Goal: Task Accomplishment & Management: Manage account settings

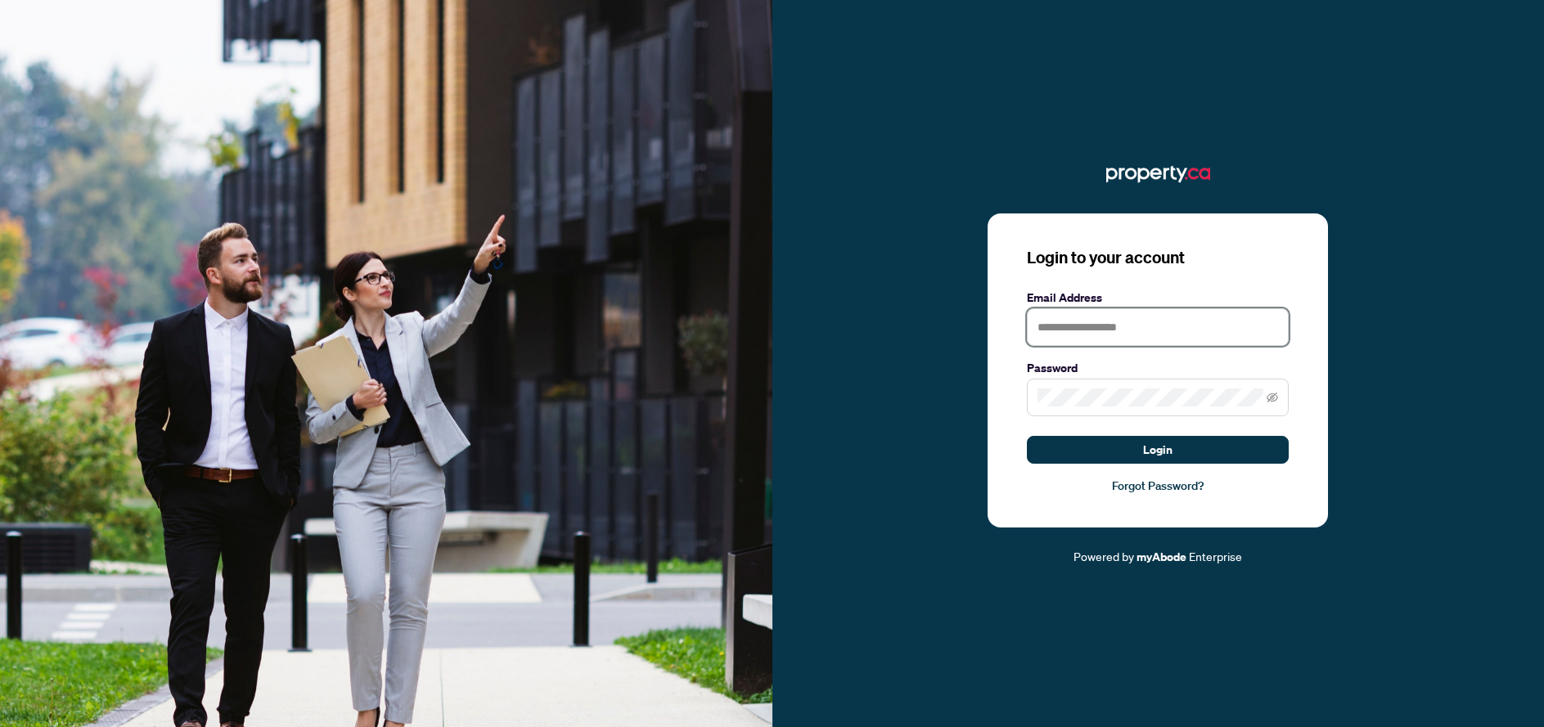
type input "**********"
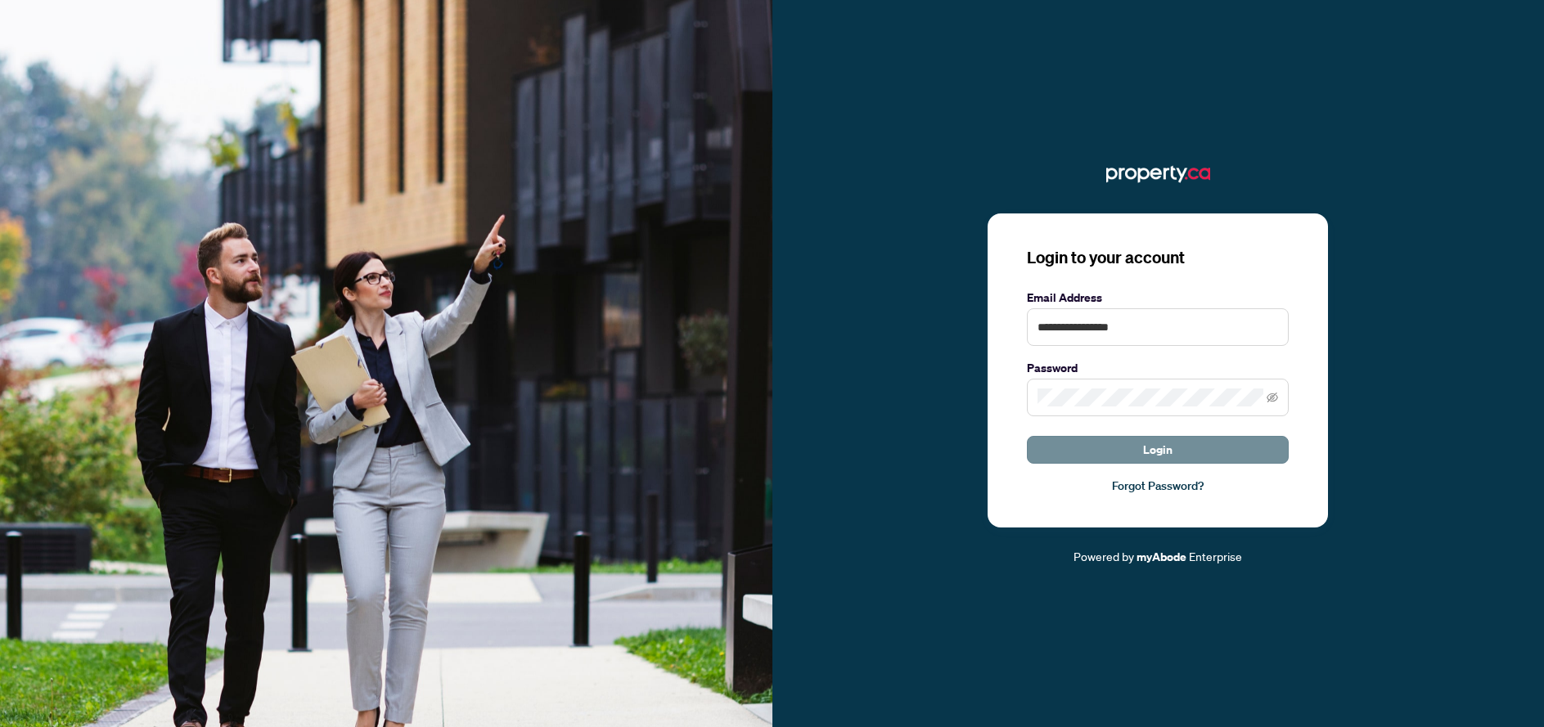
click at [1156, 452] on span "Login" at bounding box center [1157, 450] width 29 height 26
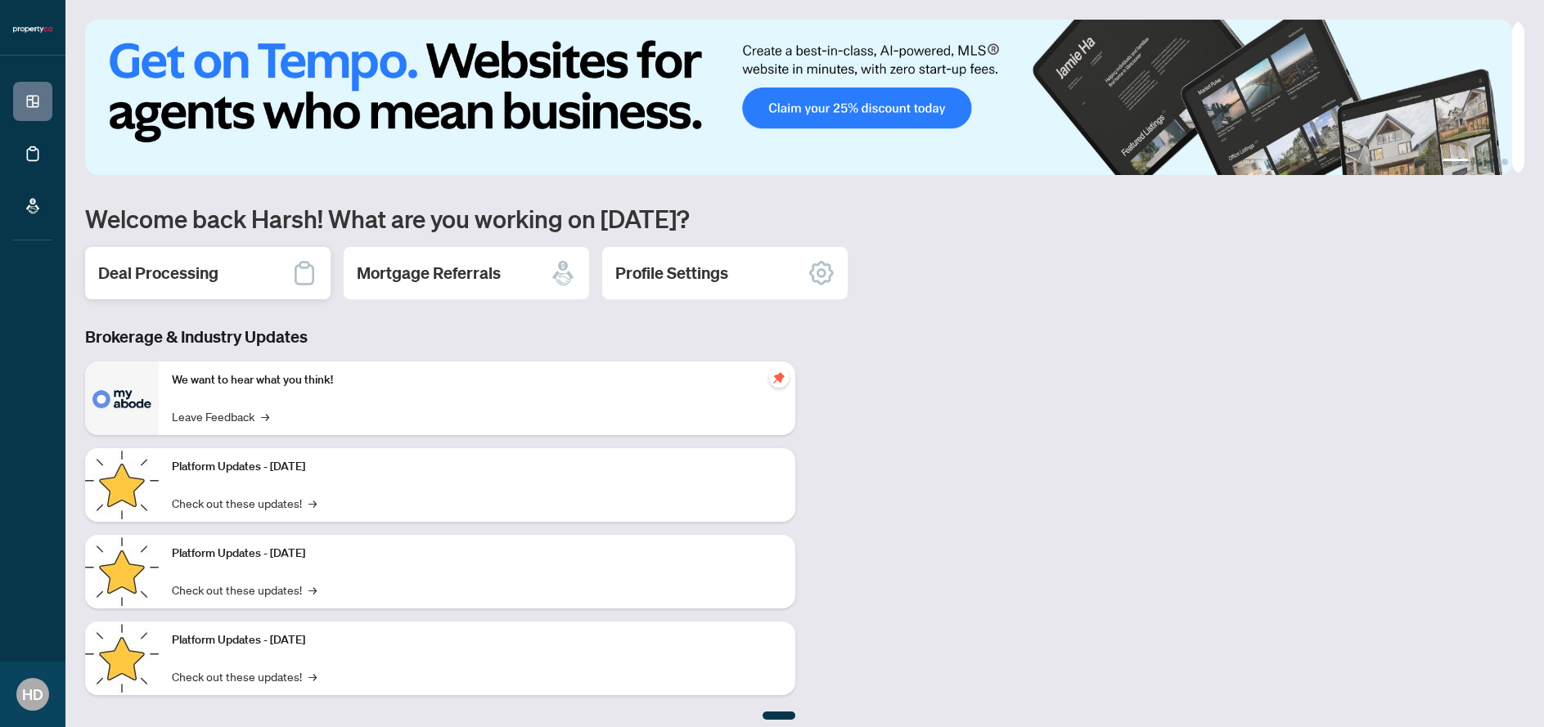
click at [268, 291] on div "Deal Processing" at bounding box center [207, 273] width 245 height 52
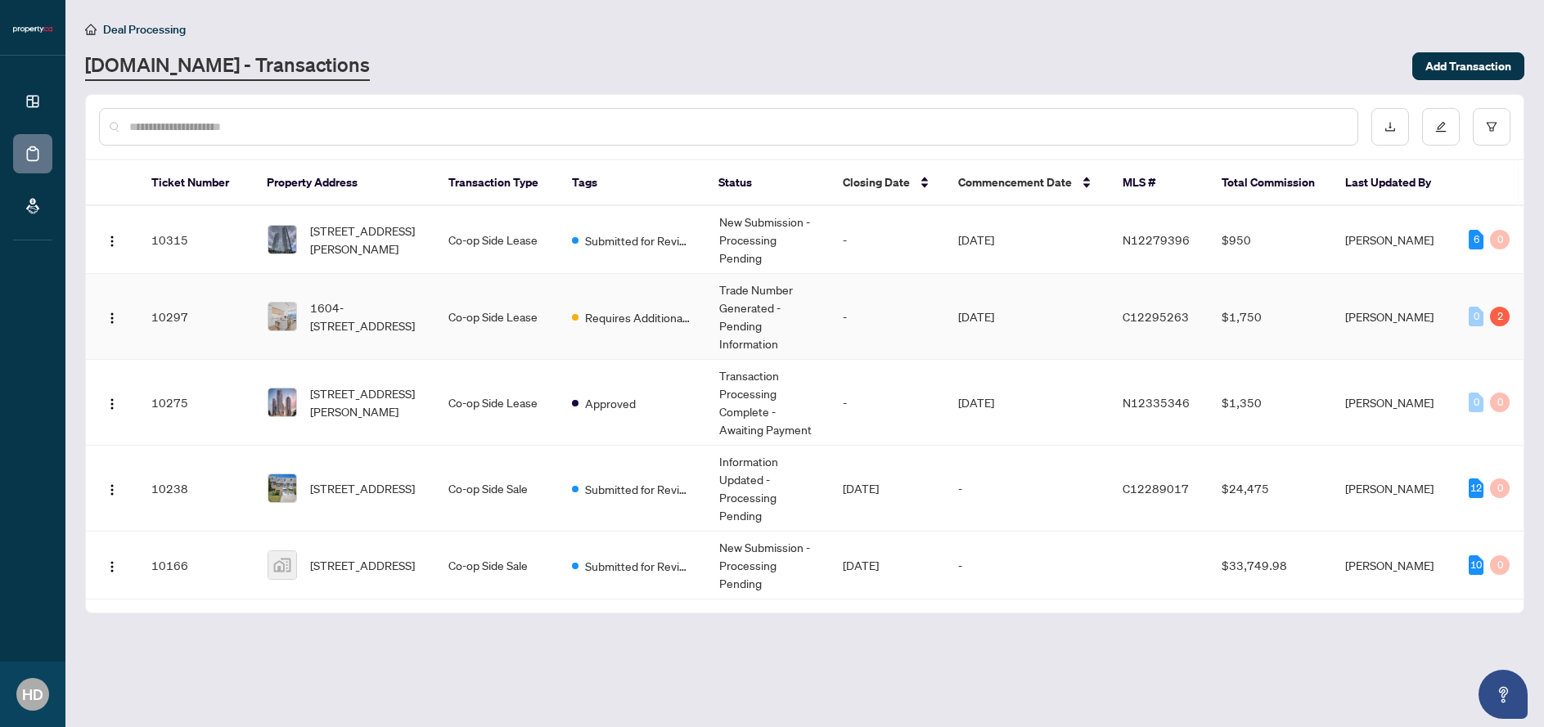
click at [1500, 318] on div "2" at bounding box center [1500, 317] width 20 height 20
click at [1500, 314] on div "2" at bounding box center [1500, 317] width 20 height 20
click at [683, 304] on td "Requires Additional Docs" at bounding box center [632, 317] width 146 height 86
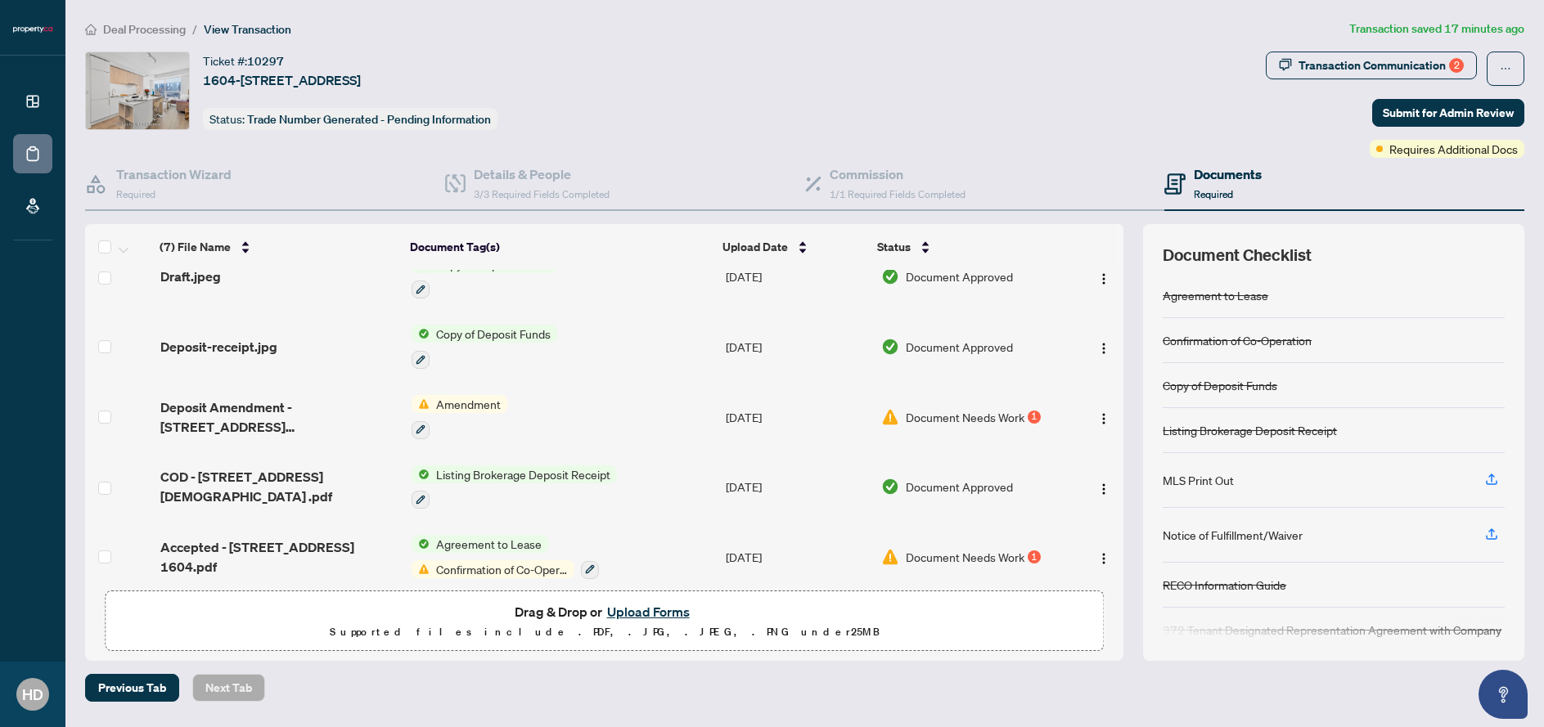
scroll to position [187, 0]
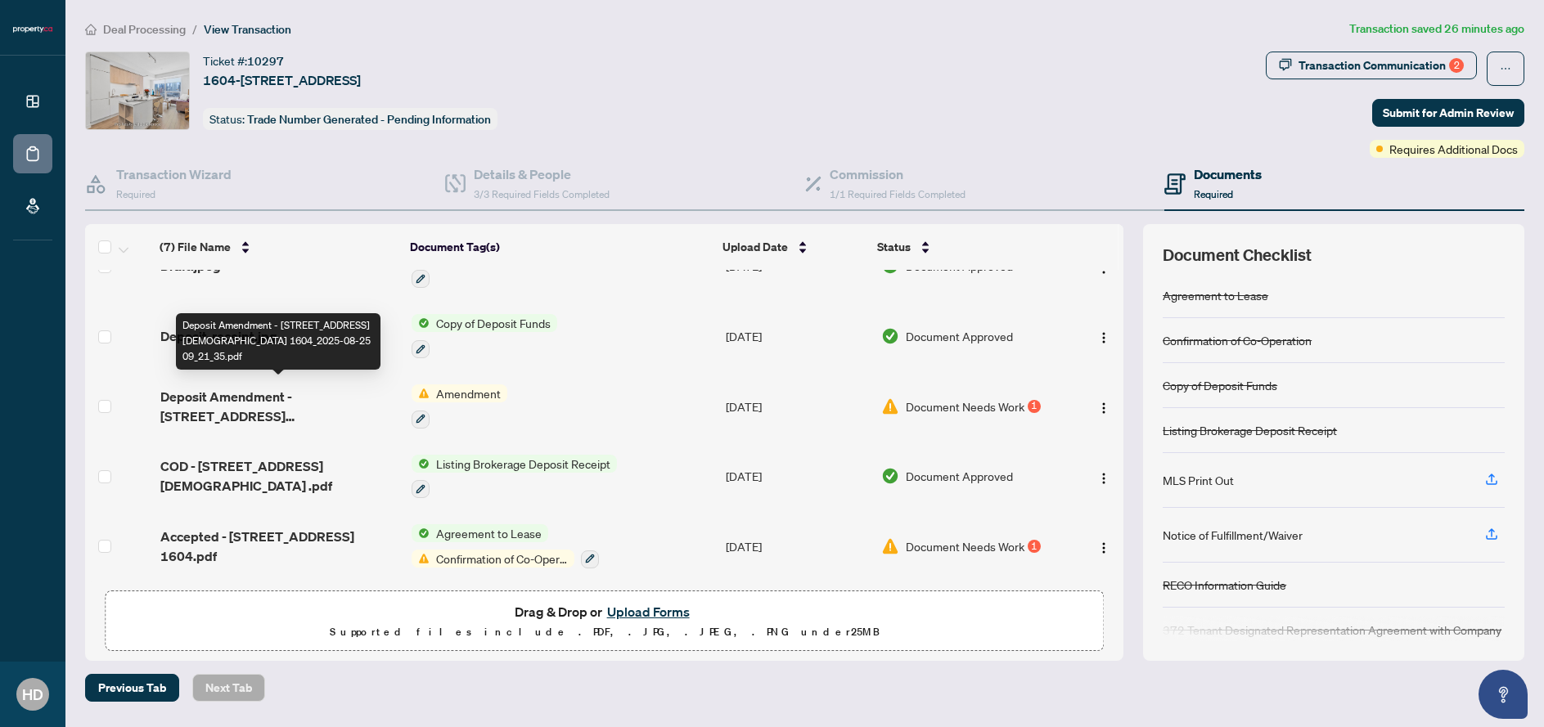
click at [329, 401] on span "Deposit Amendment - [STREET_ADDRESS][DEMOGRAPHIC_DATA] 1604_2025-08-25 09_21_35…" at bounding box center [279, 406] width 238 height 39
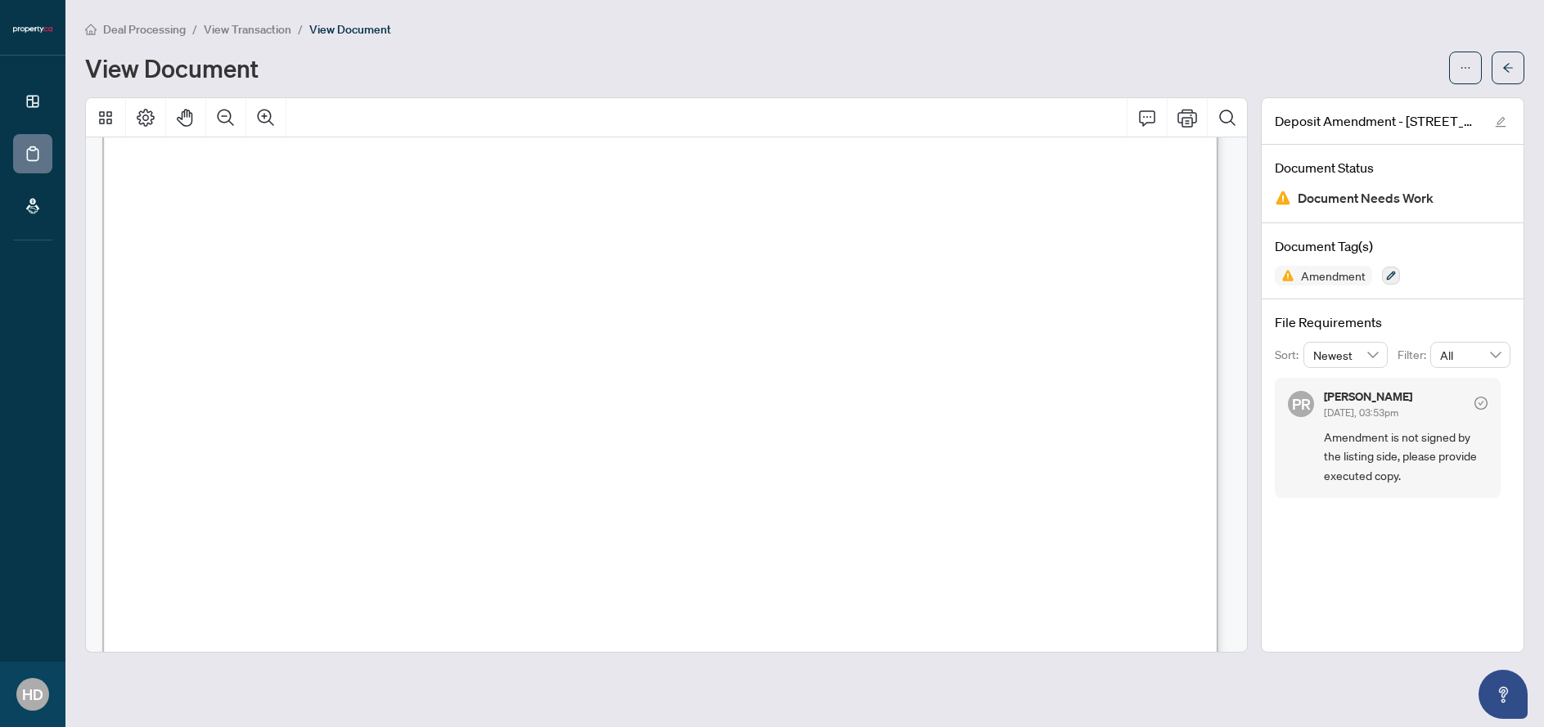
scroll to position [2000, 0]
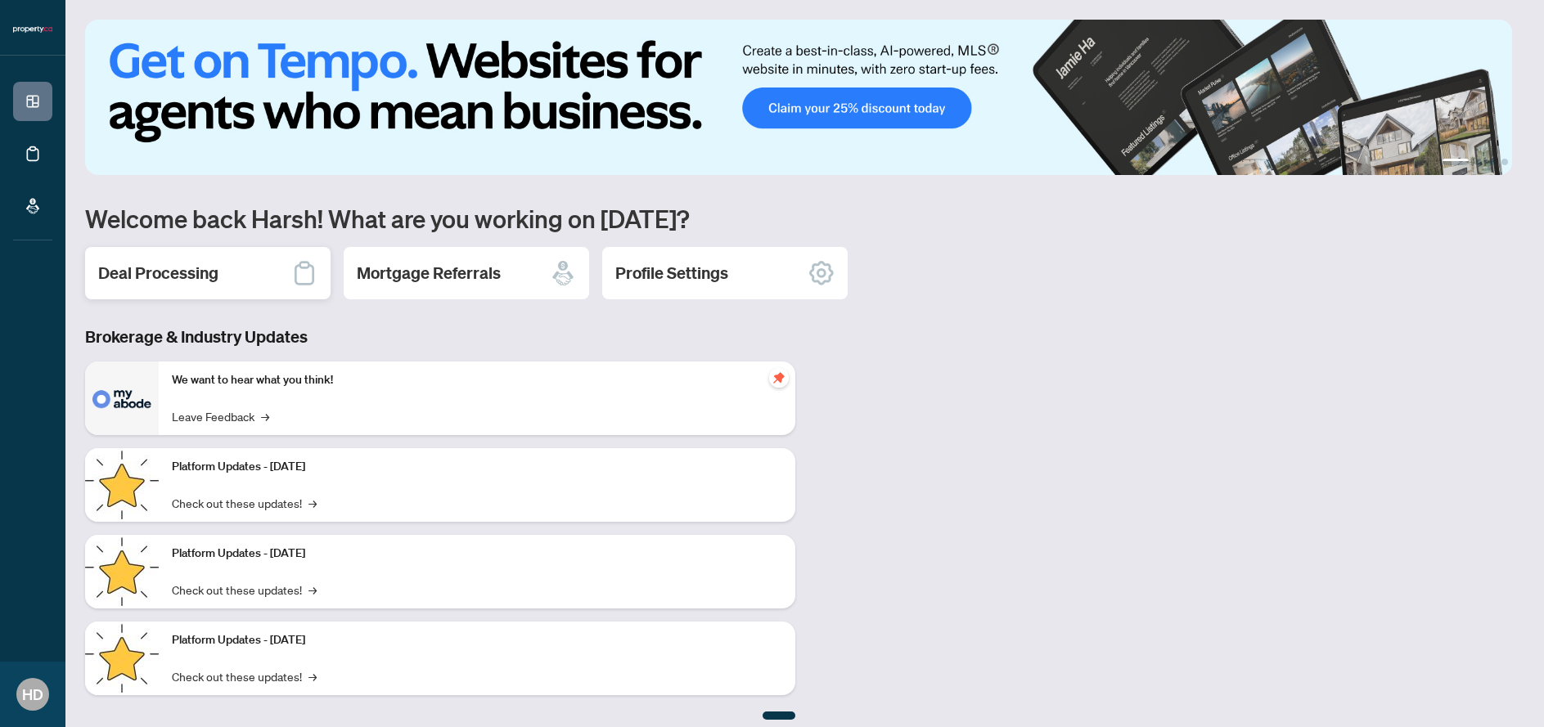
click at [263, 281] on div "Deal Processing" at bounding box center [207, 273] width 245 height 52
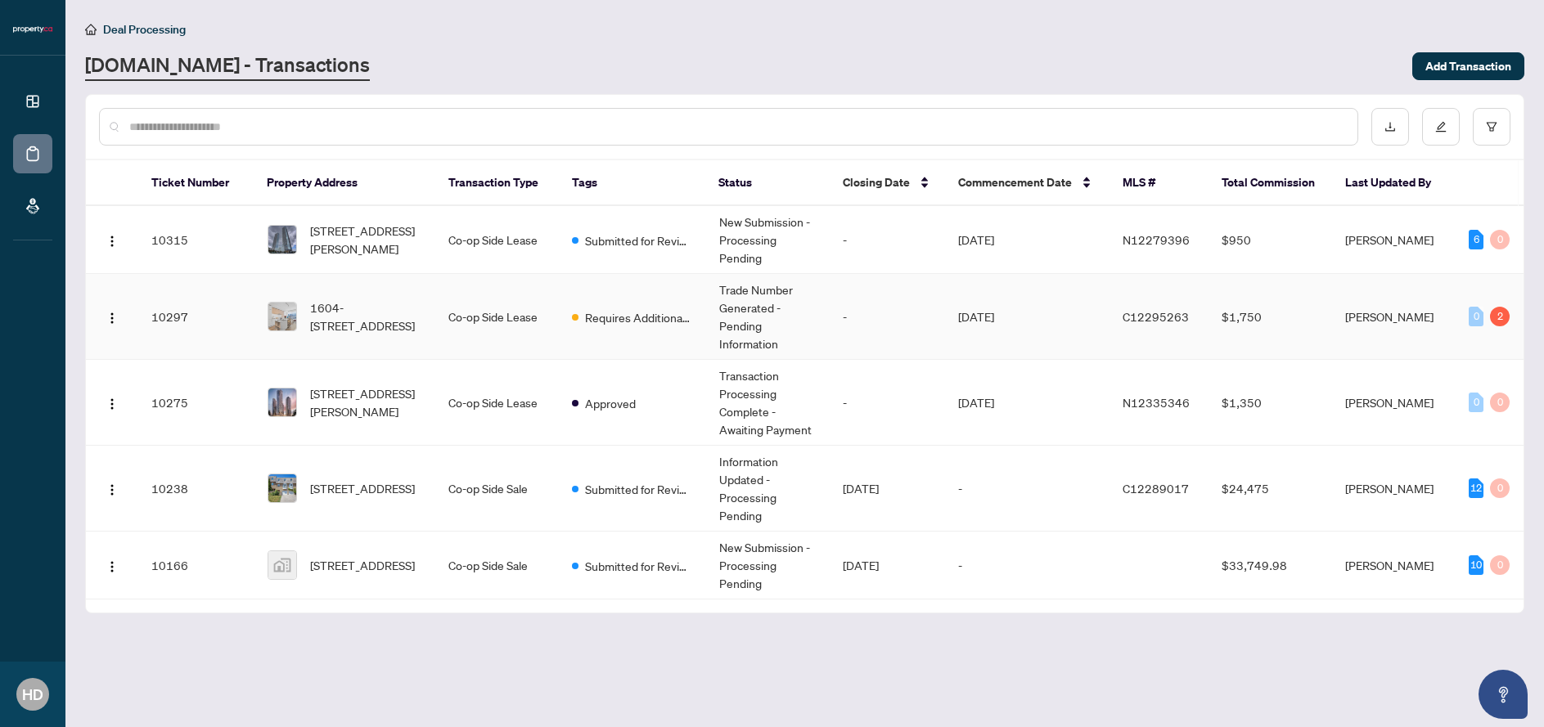
click at [911, 311] on td "-" at bounding box center [887, 317] width 115 height 86
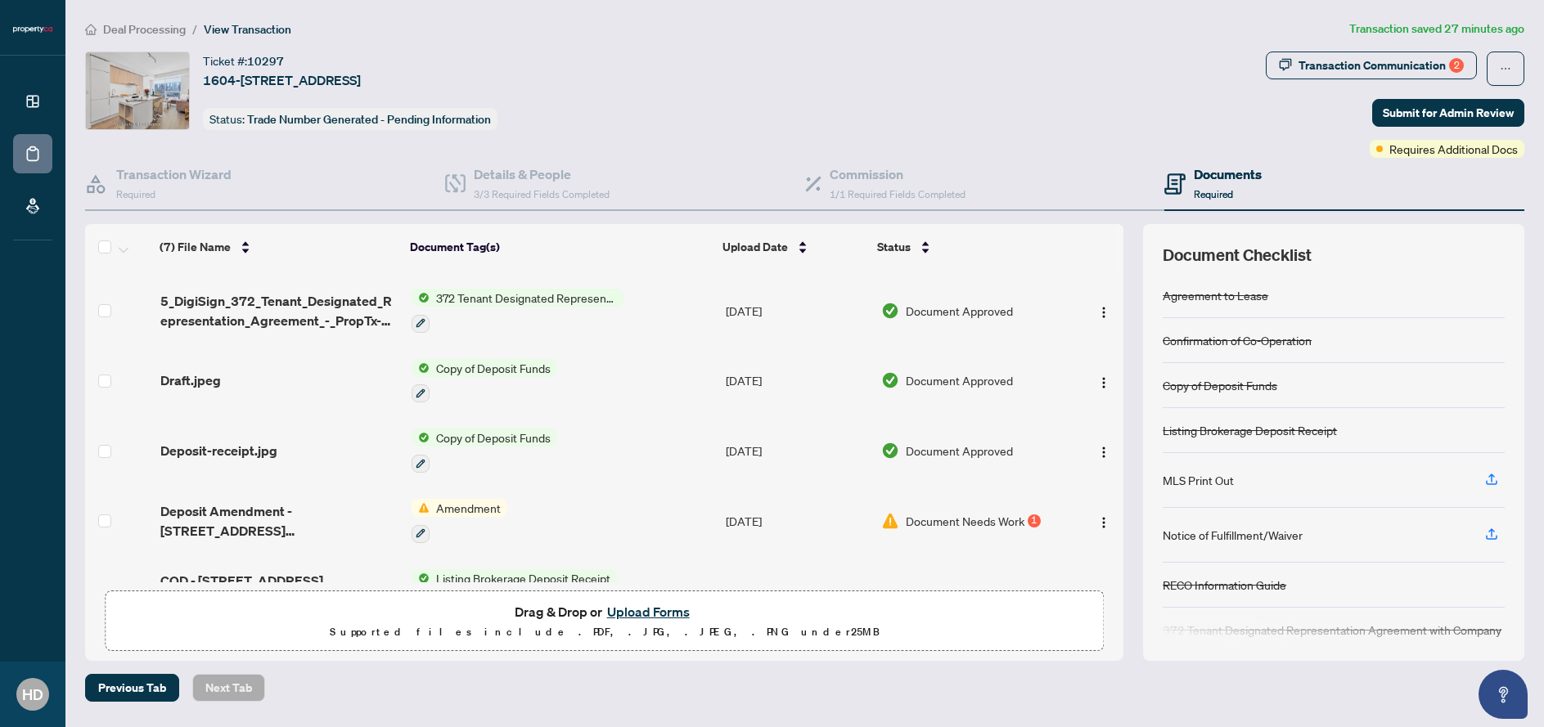
scroll to position [133, 0]
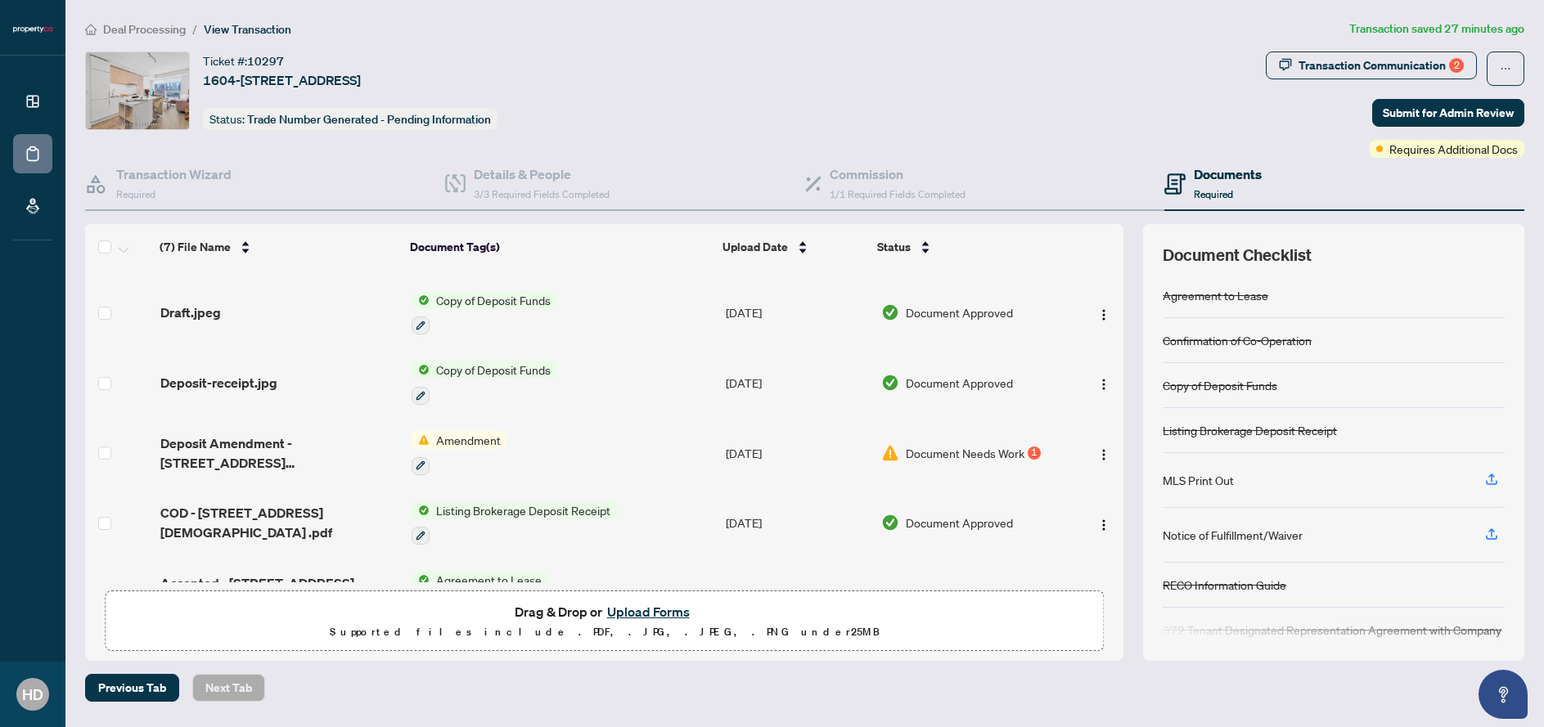
click at [1005, 457] on span "Document Needs Work" at bounding box center [965, 453] width 119 height 18
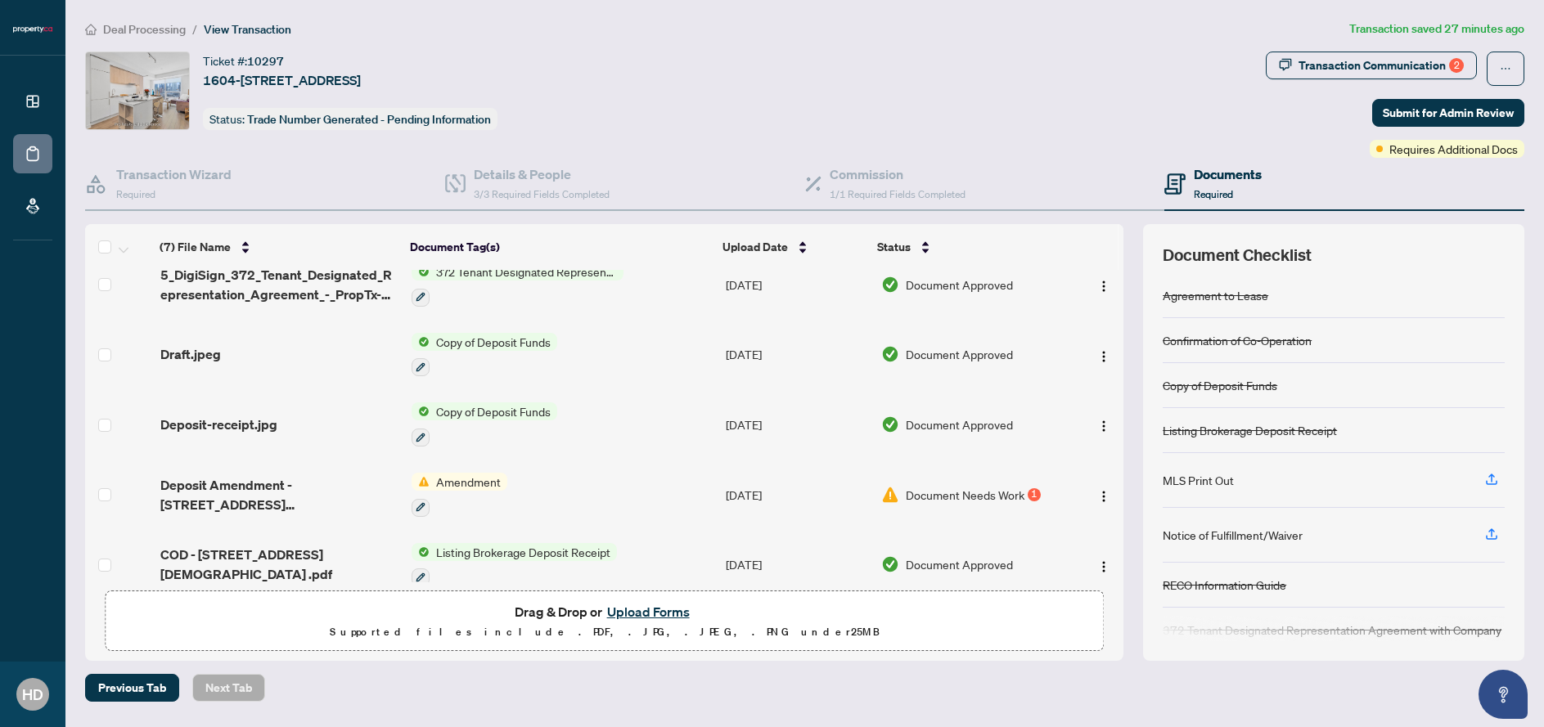
scroll to position [109, 0]
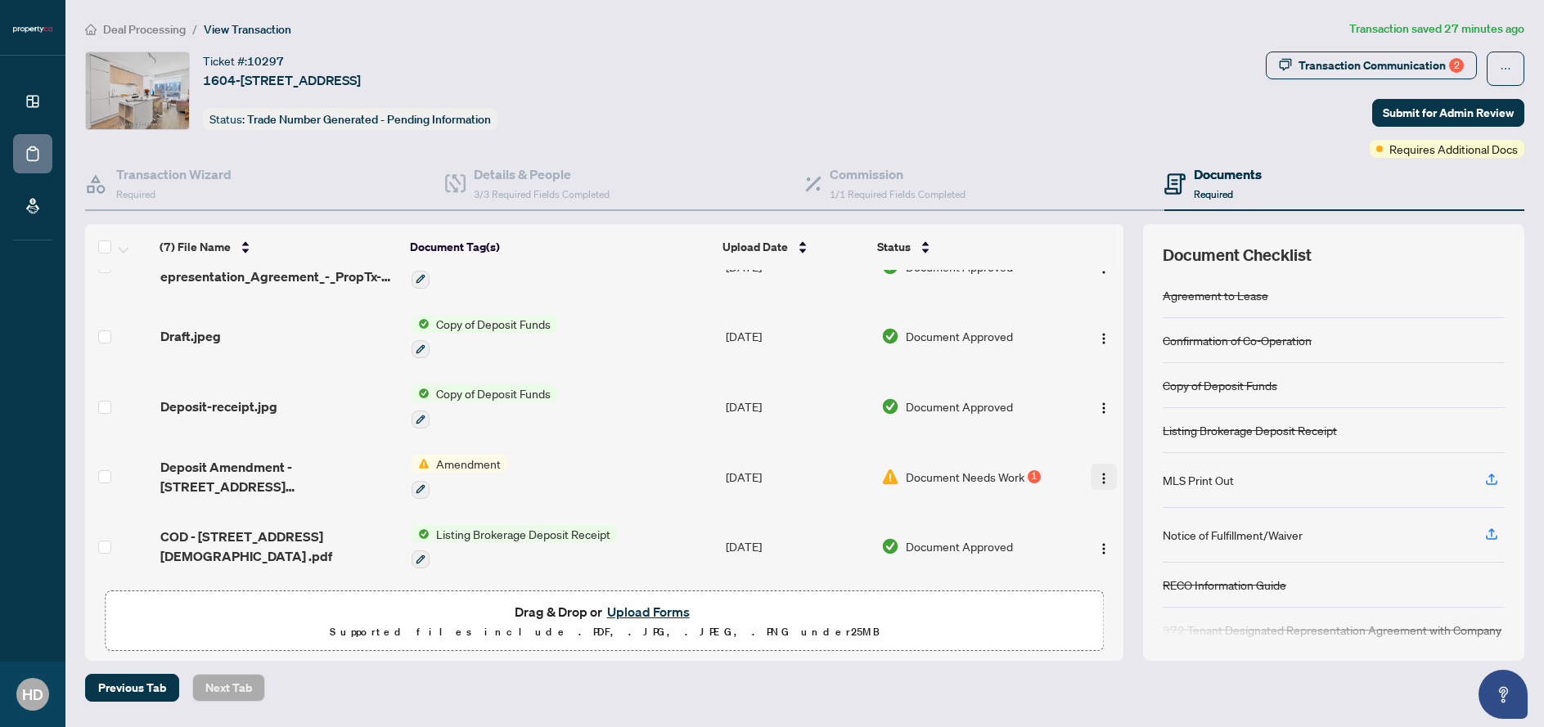
click at [1100, 484] on img "button" at bounding box center [1103, 478] width 13 height 13
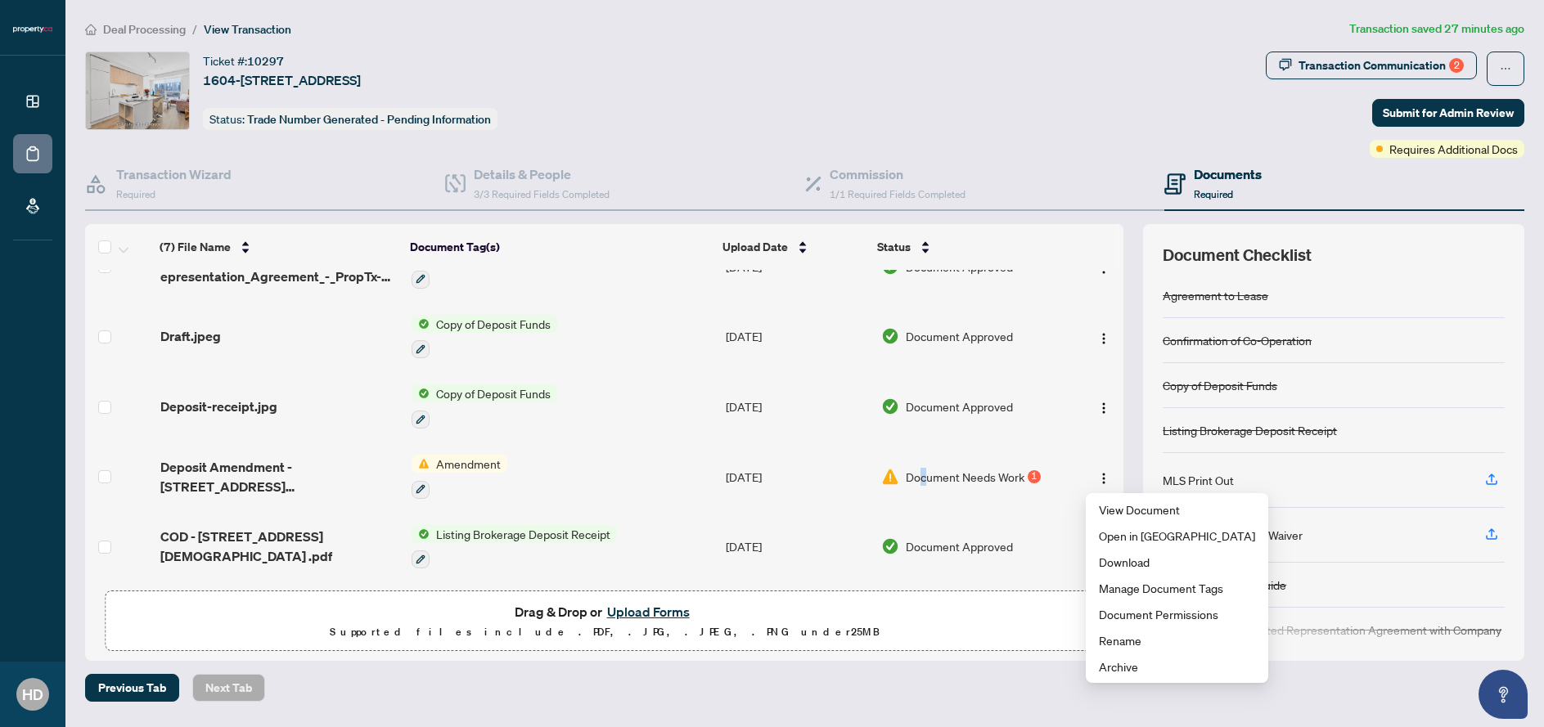
click at [919, 477] on span "Document Needs Work" at bounding box center [965, 477] width 119 height 18
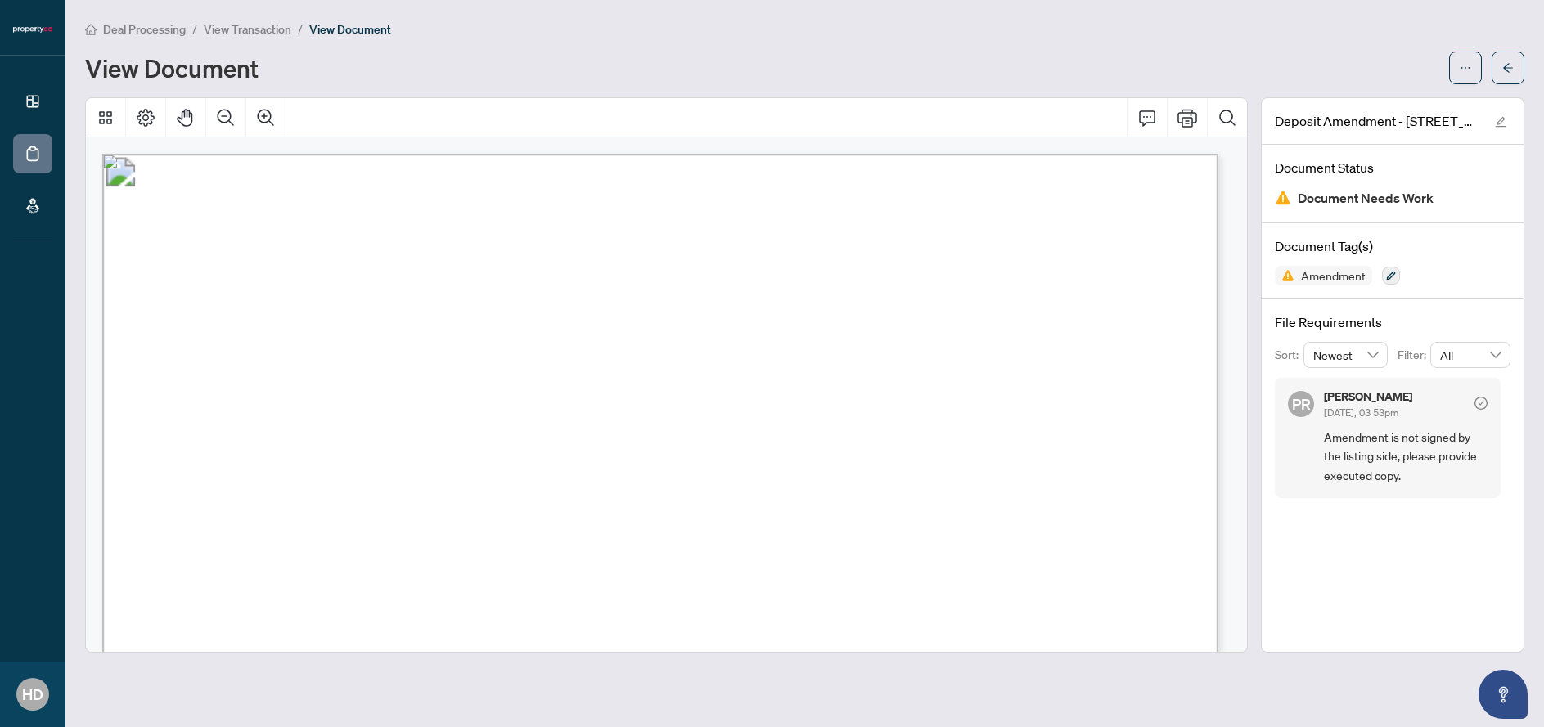
click at [259, 27] on span "View Transaction" at bounding box center [248, 29] width 88 height 15
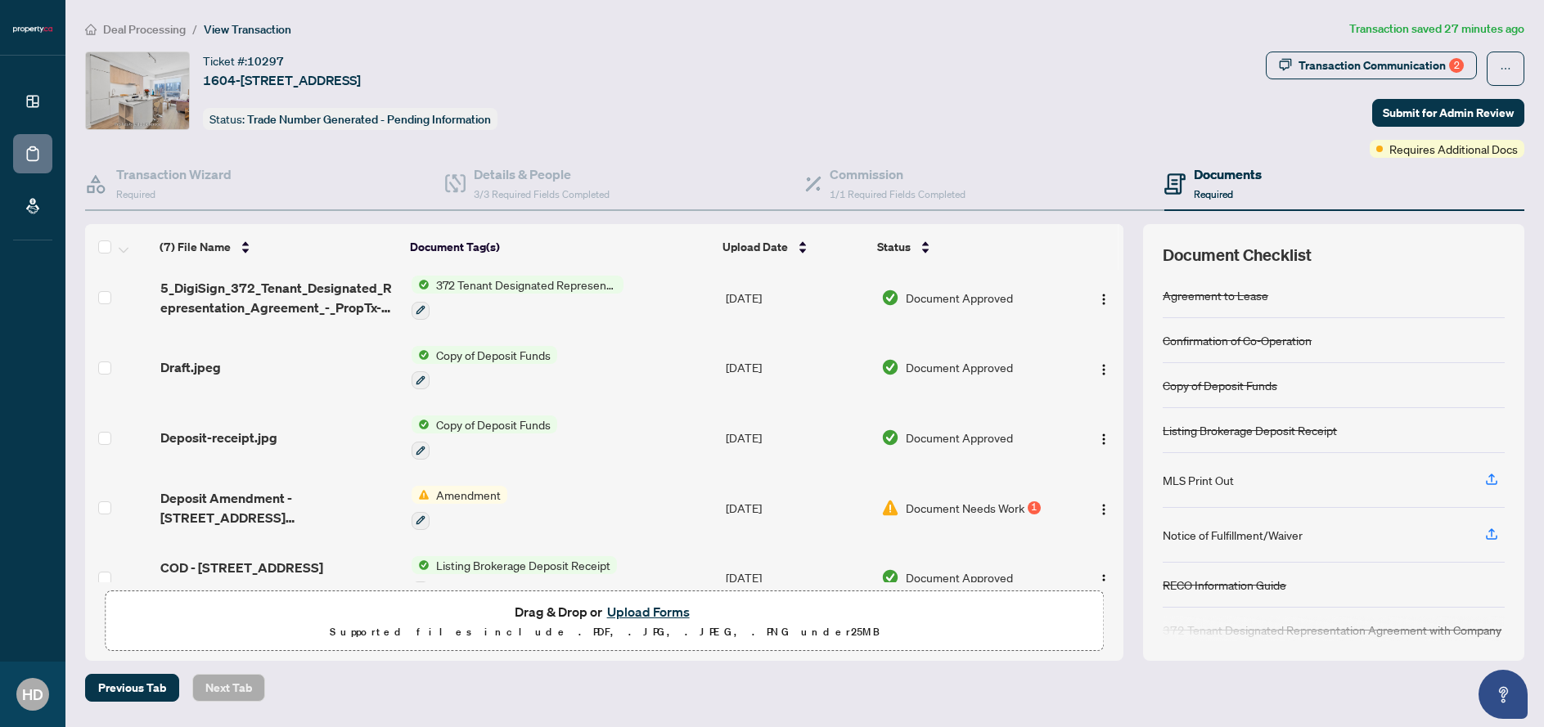
scroll to position [96, 0]
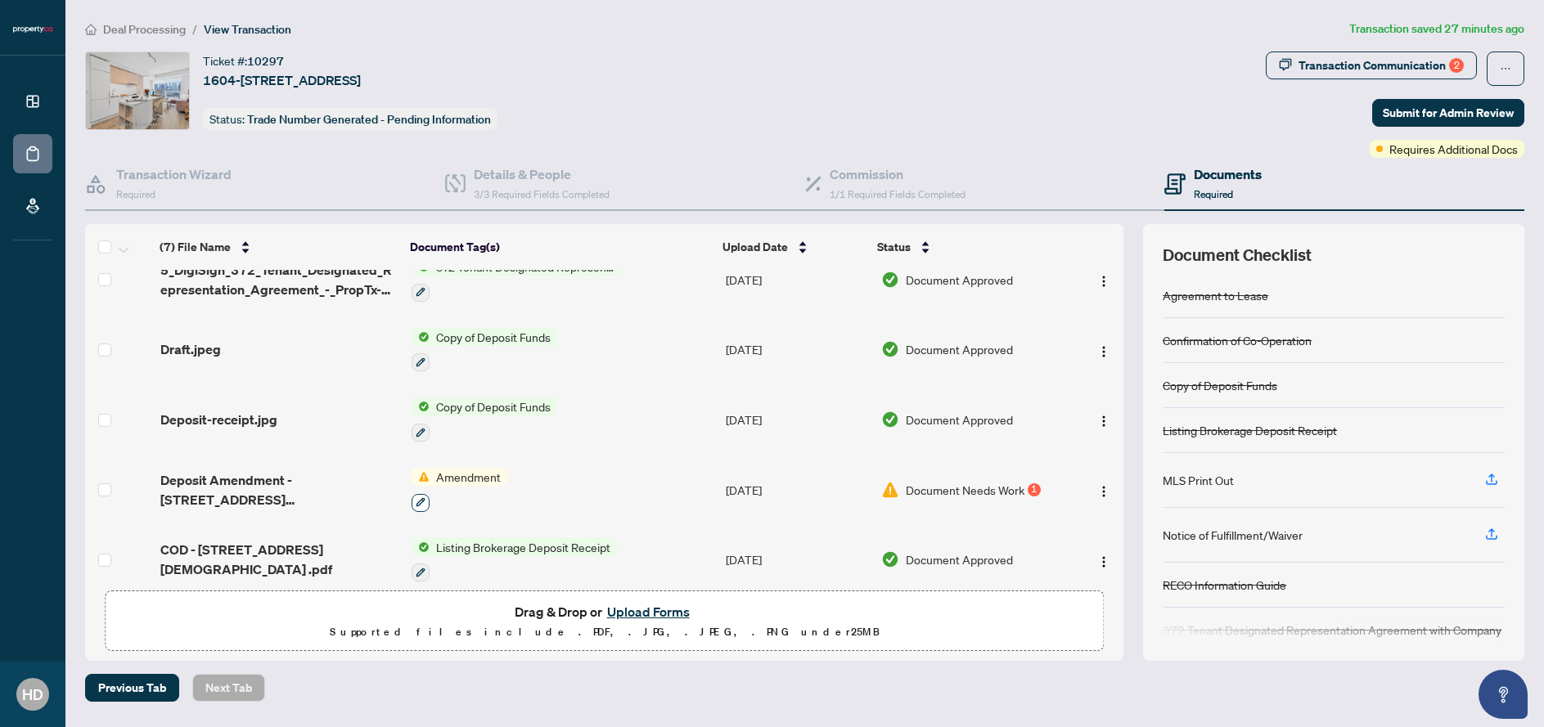
click at [419, 501] on icon "button" at bounding box center [421, 502] width 10 height 10
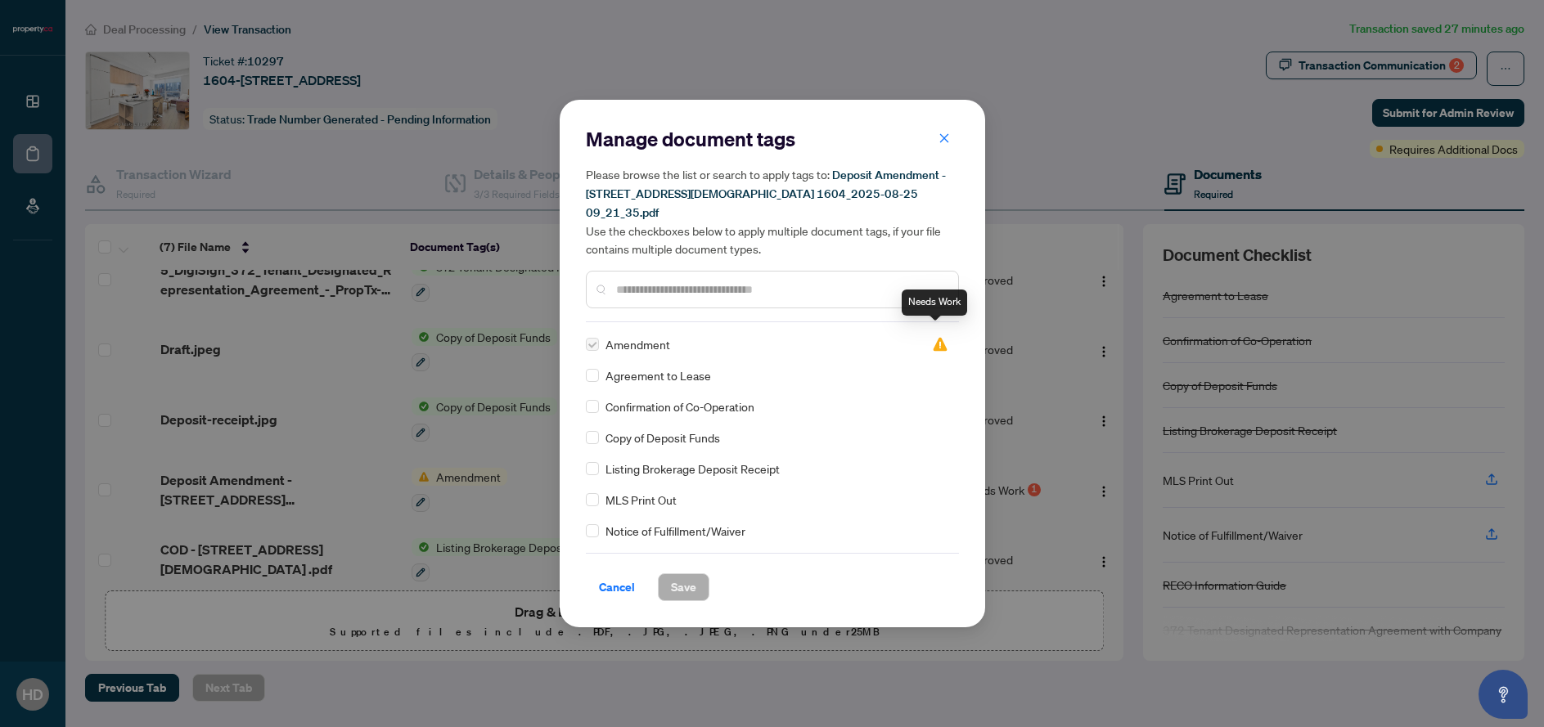
click at [933, 336] on img at bounding box center [940, 344] width 16 height 16
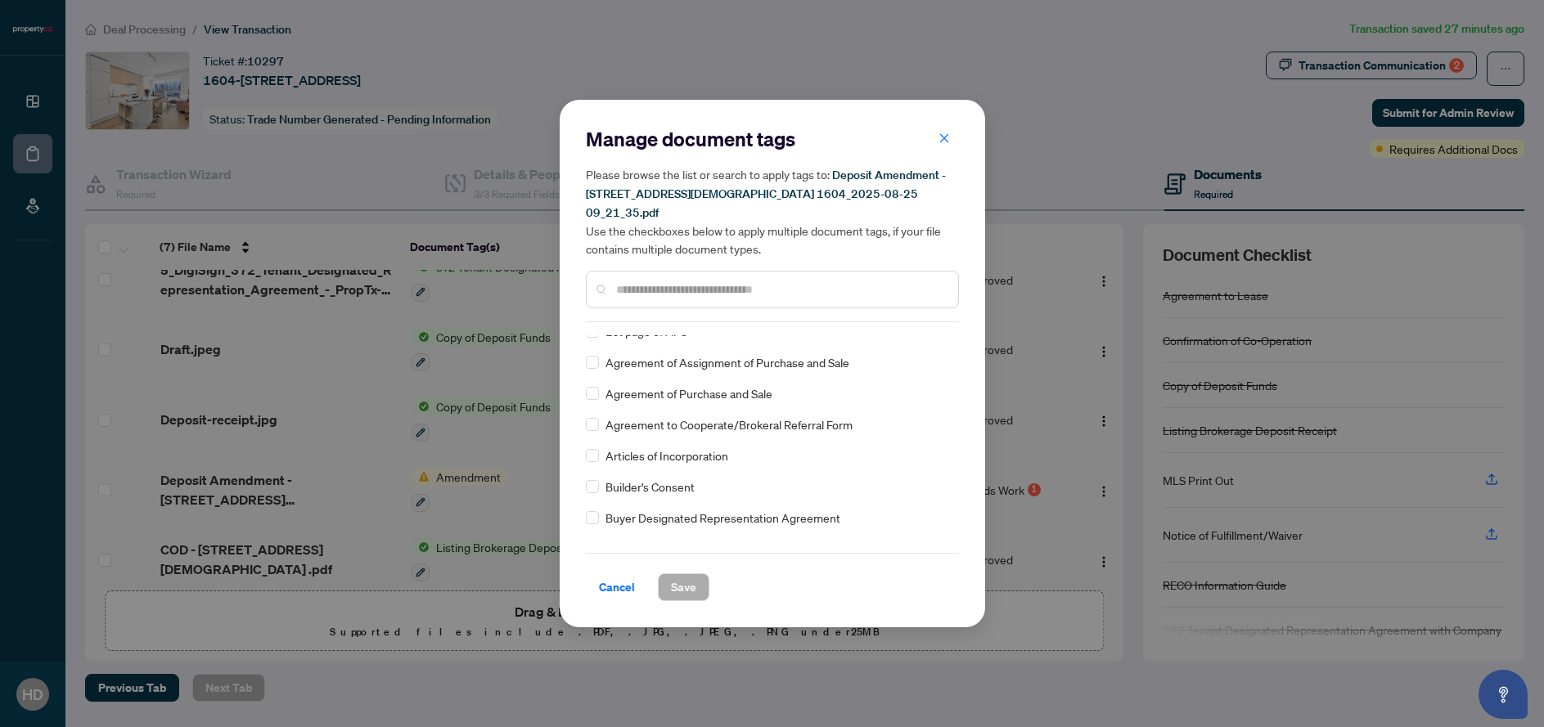
scroll to position [0, 0]
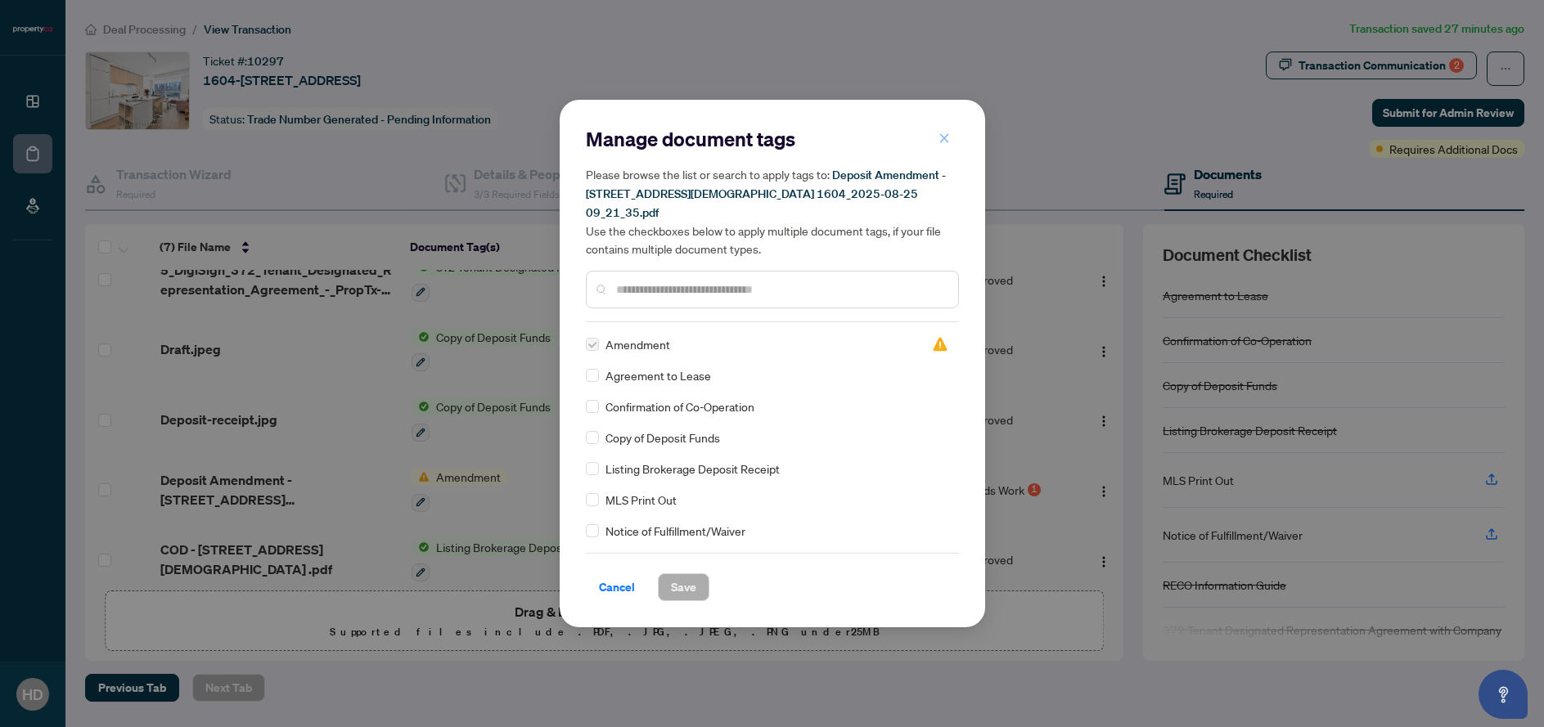
click at [942, 144] on icon "close" at bounding box center [943, 138] width 11 height 11
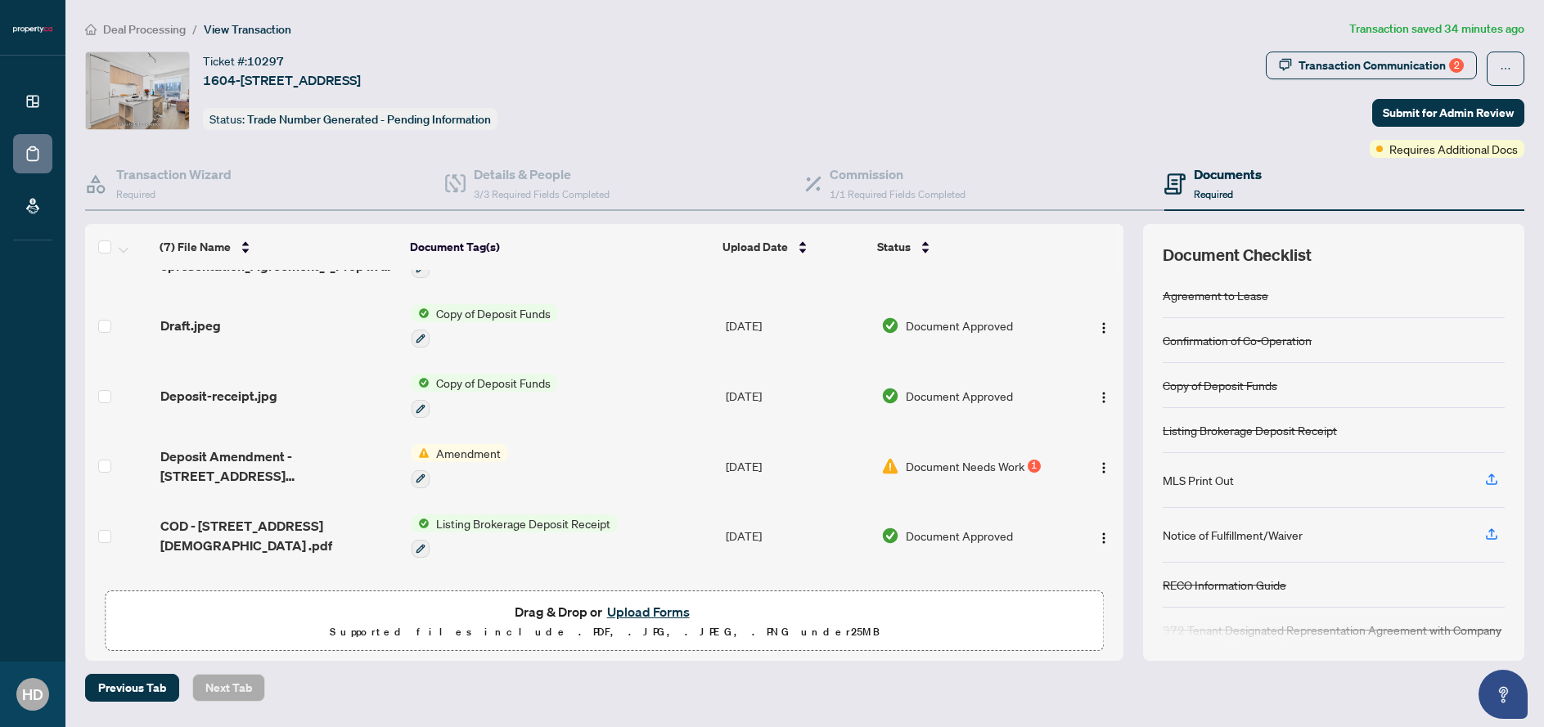
scroll to position [141, 0]
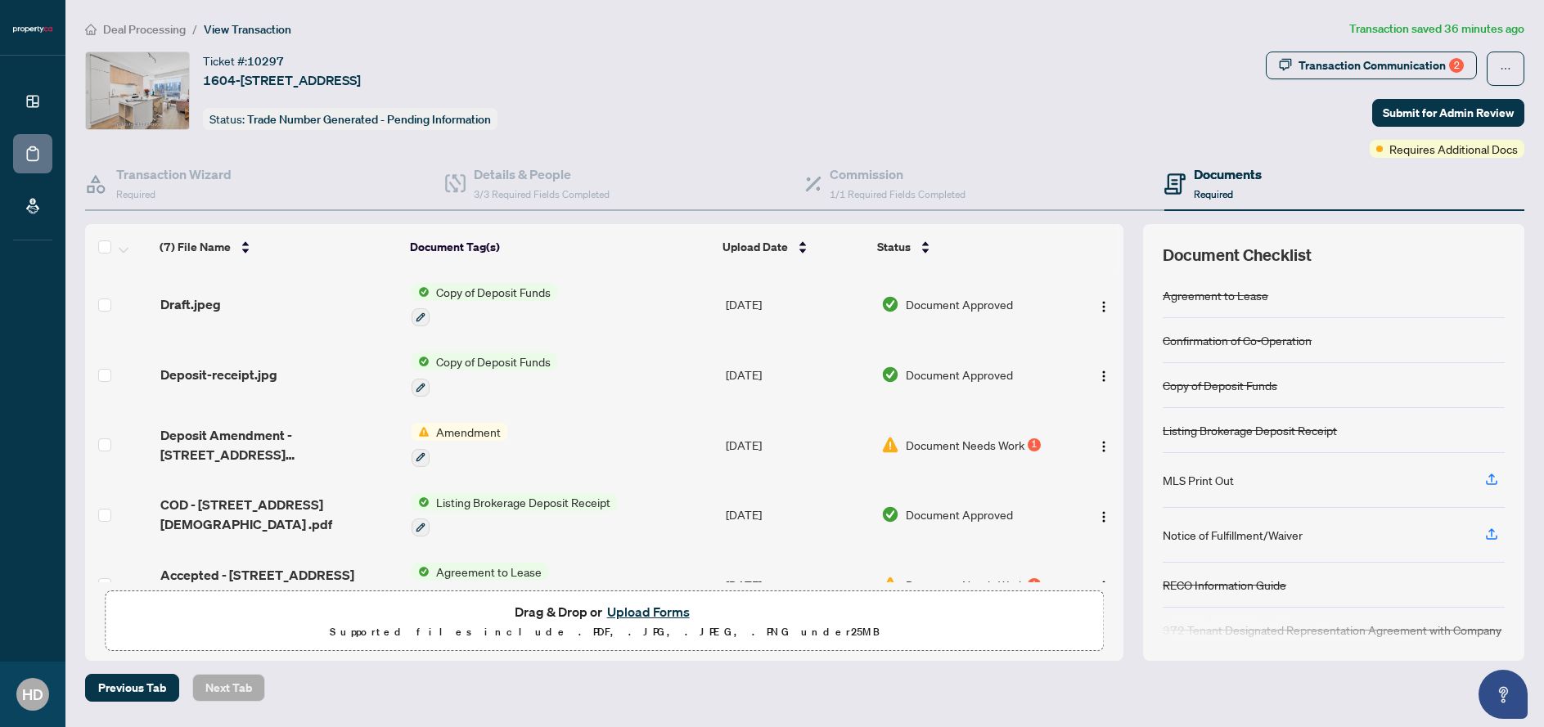
click at [430, 435] on span "Amendment" at bounding box center [469, 432] width 78 height 18
click at [432, 433] on span "Amendment" at bounding box center [469, 432] width 78 height 18
click at [426, 511] on span "Amendment" at bounding box center [424, 514] width 78 height 18
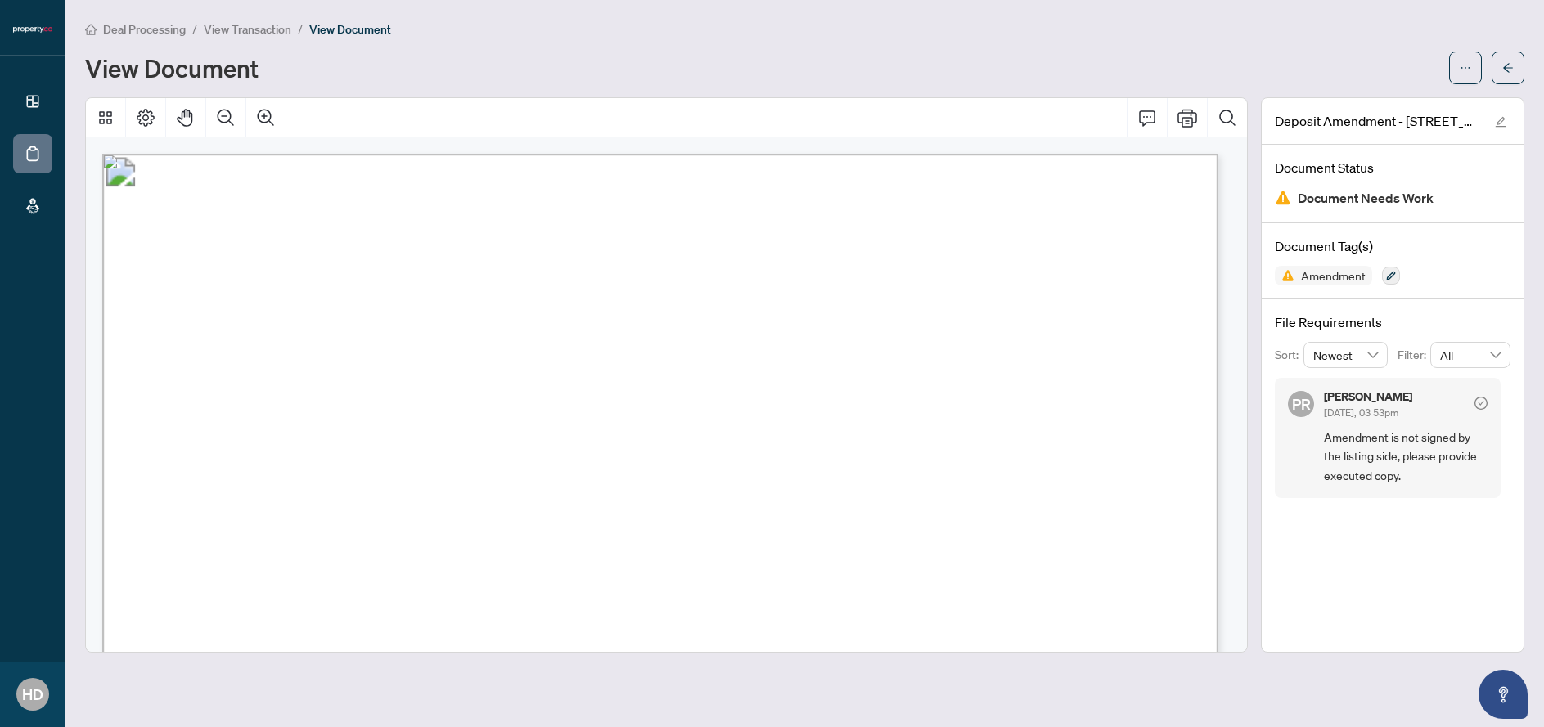
click at [266, 31] on span "View Transaction" at bounding box center [248, 29] width 88 height 15
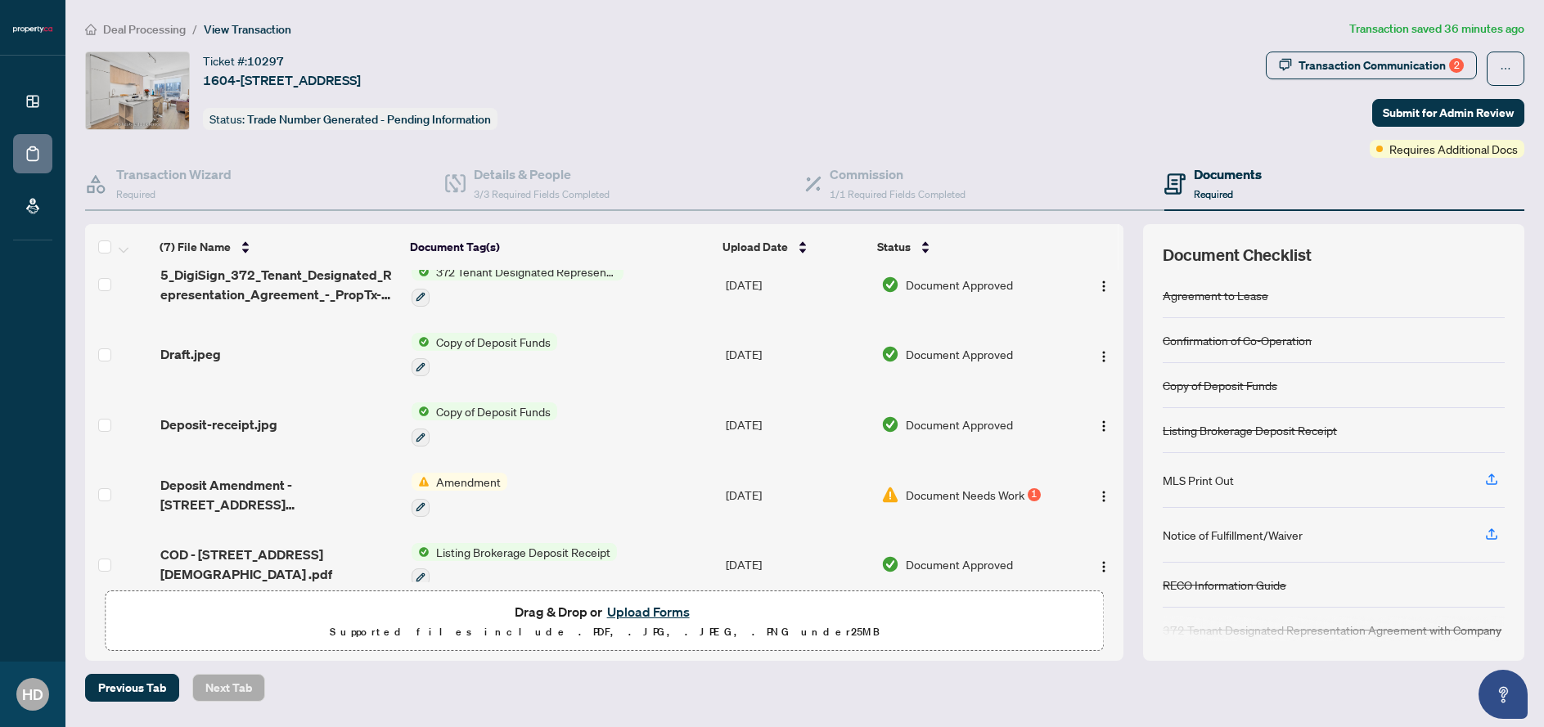
scroll to position [187, 0]
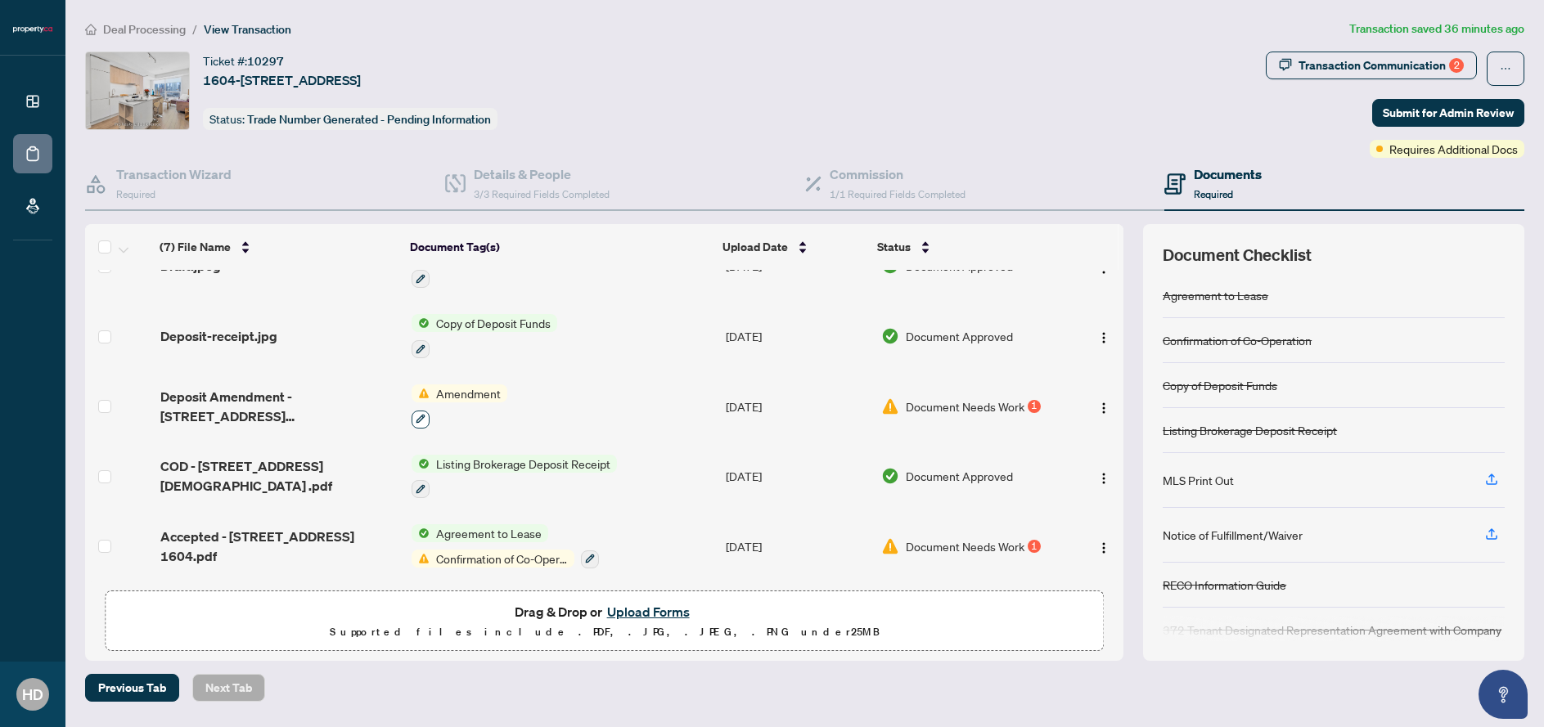
click at [422, 420] on button "button" at bounding box center [421, 420] width 18 height 18
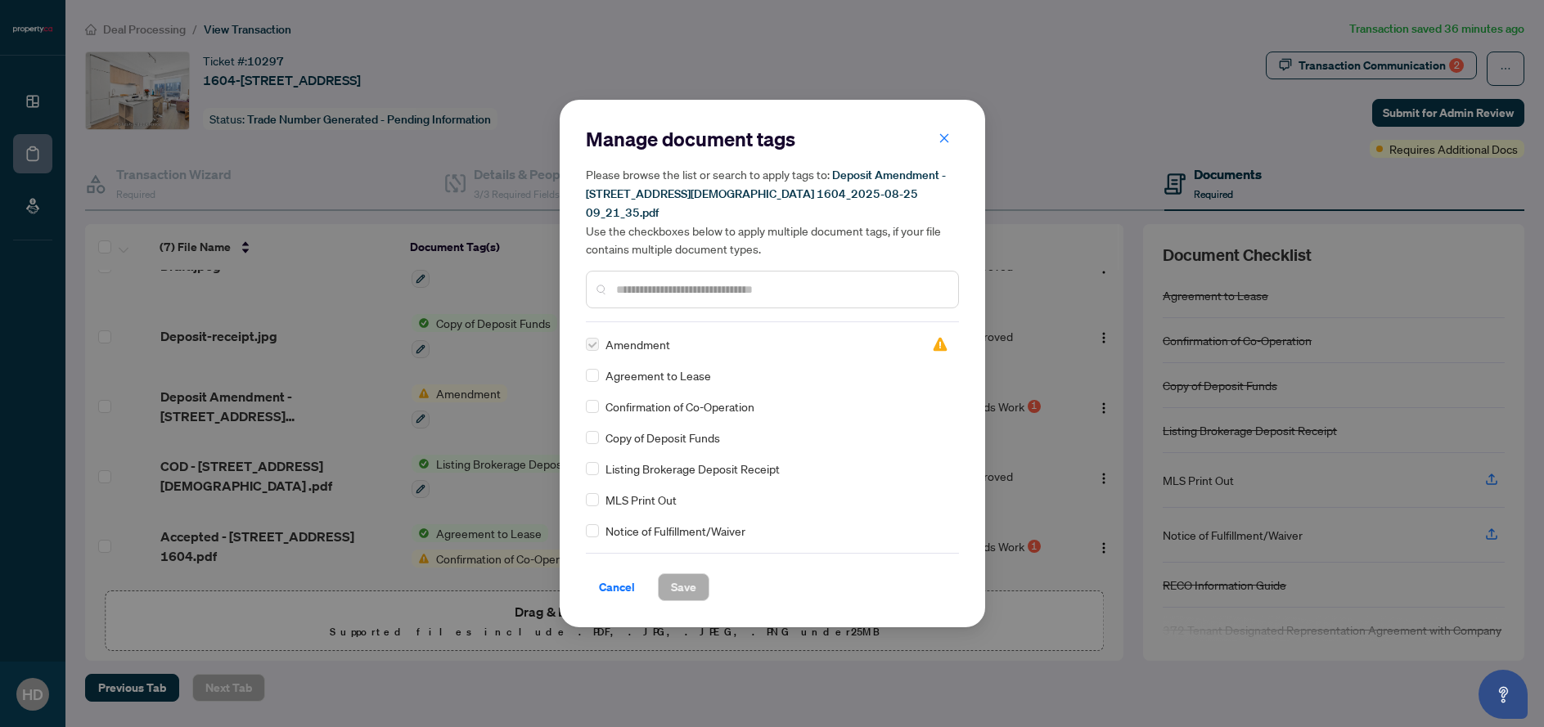
click at [596, 335] on label at bounding box center [592, 344] width 13 height 18
click at [913, 346] on div "Amendment Agreement to Lease Confirmation of Co-Operation Copy of Deposit Funds…" at bounding box center [772, 437] width 373 height 205
click at [936, 340] on img at bounding box center [940, 344] width 16 height 16
click at [942, 306] on div "Needs Work" at bounding box center [934, 303] width 65 height 26
click at [602, 574] on span "Cancel" at bounding box center [617, 587] width 36 height 26
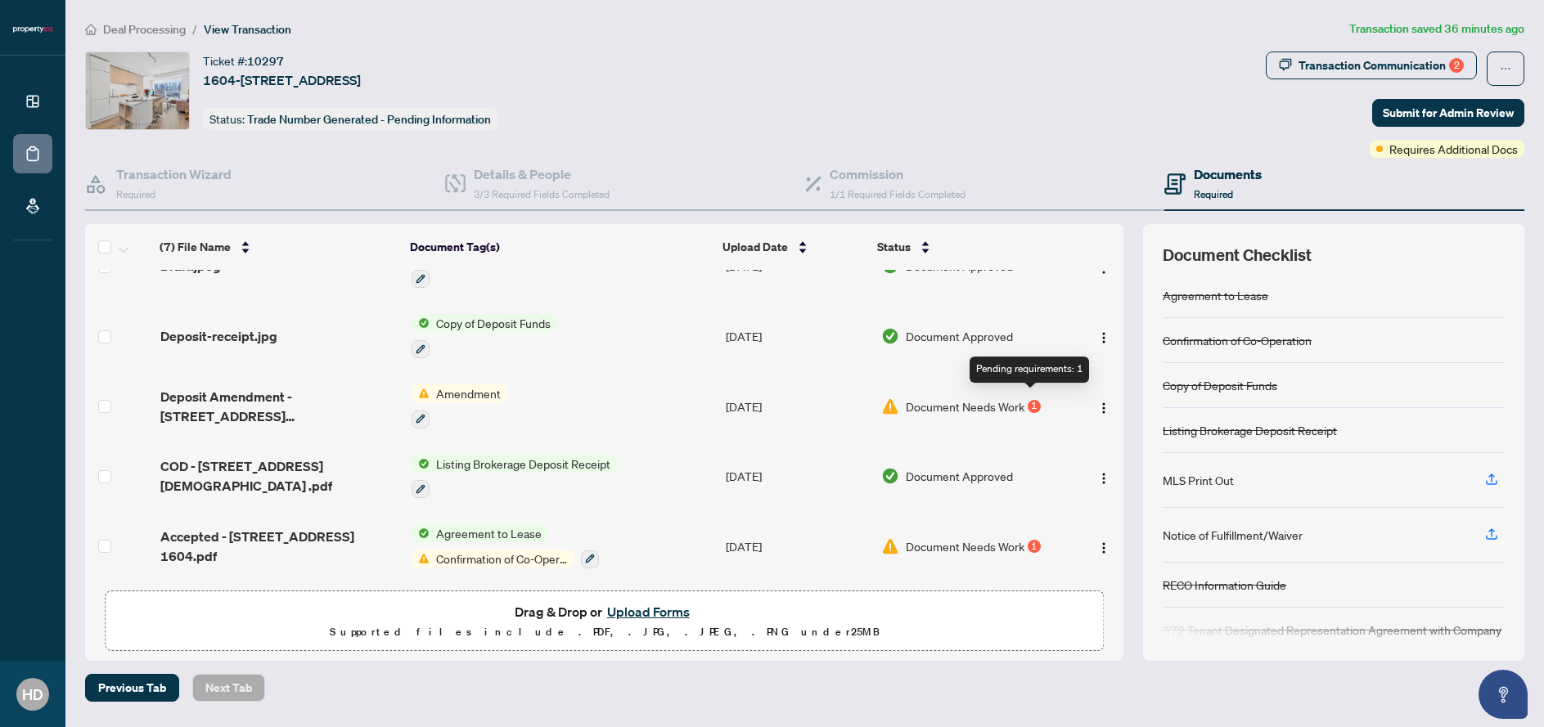
click at [1034, 400] on div "1" at bounding box center [1034, 406] width 13 height 13
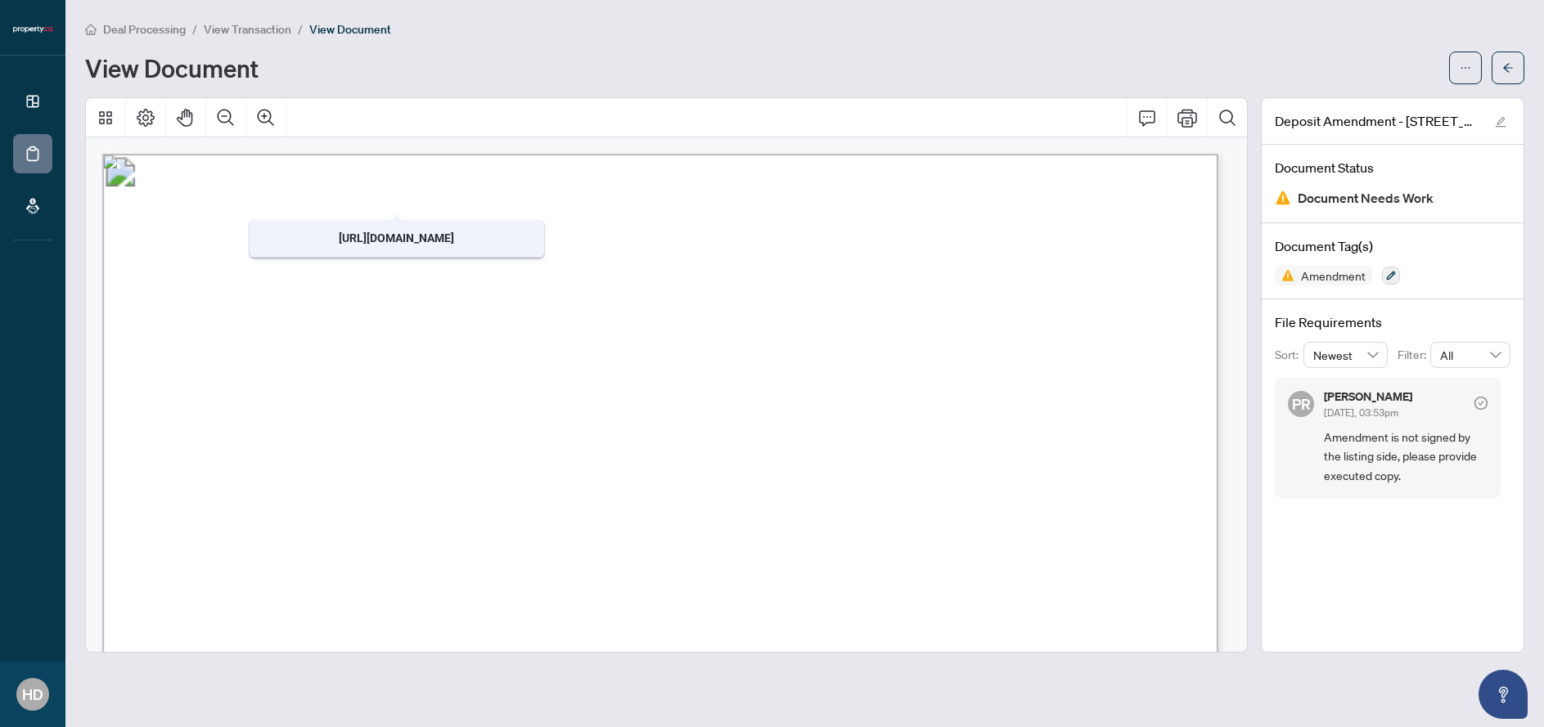
click at [268, 34] on span "View Transaction" at bounding box center [248, 29] width 88 height 15
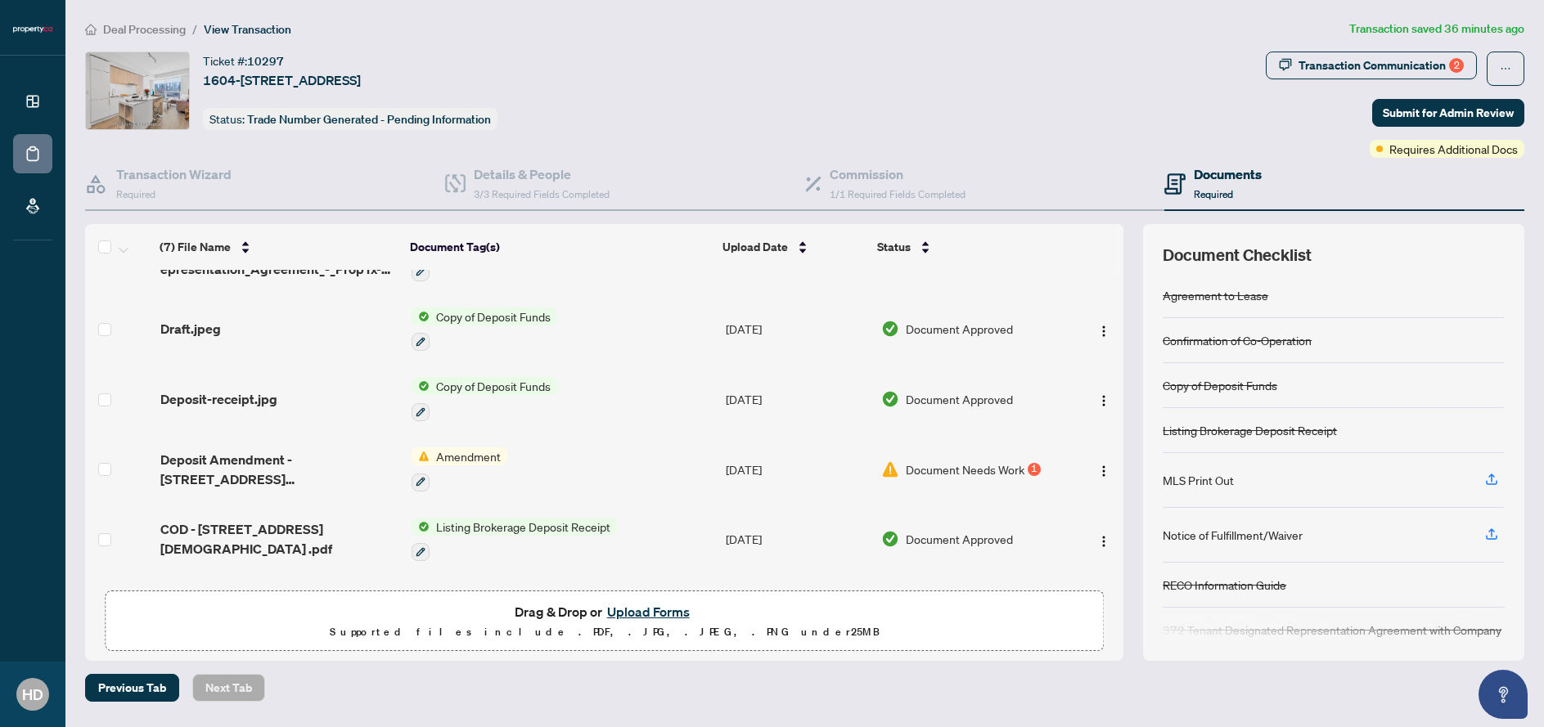
scroll to position [119, 0]
click at [1098, 474] on img "button" at bounding box center [1103, 467] width 13 height 13
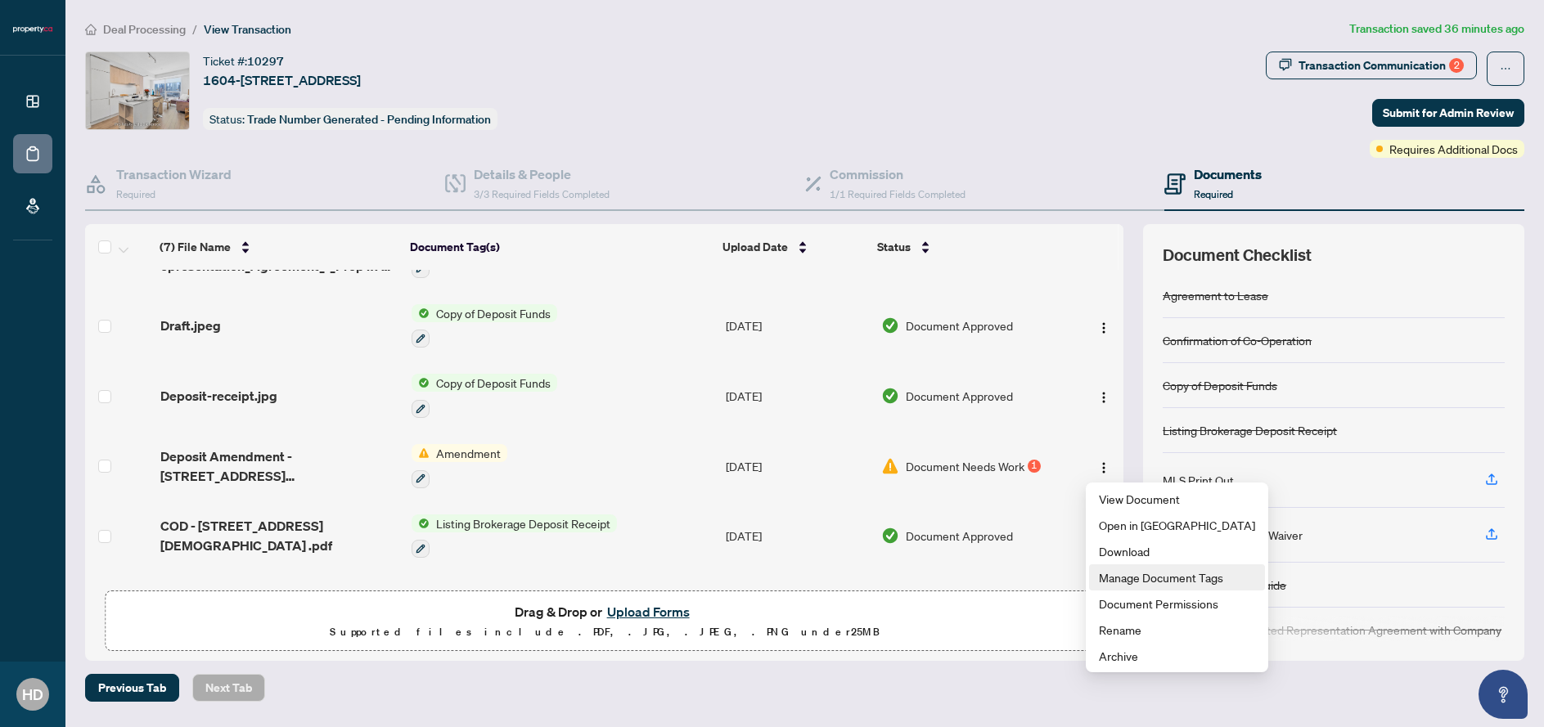
click at [1122, 581] on span "Manage Document Tags" at bounding box center [1177, 578] width 156 height 18
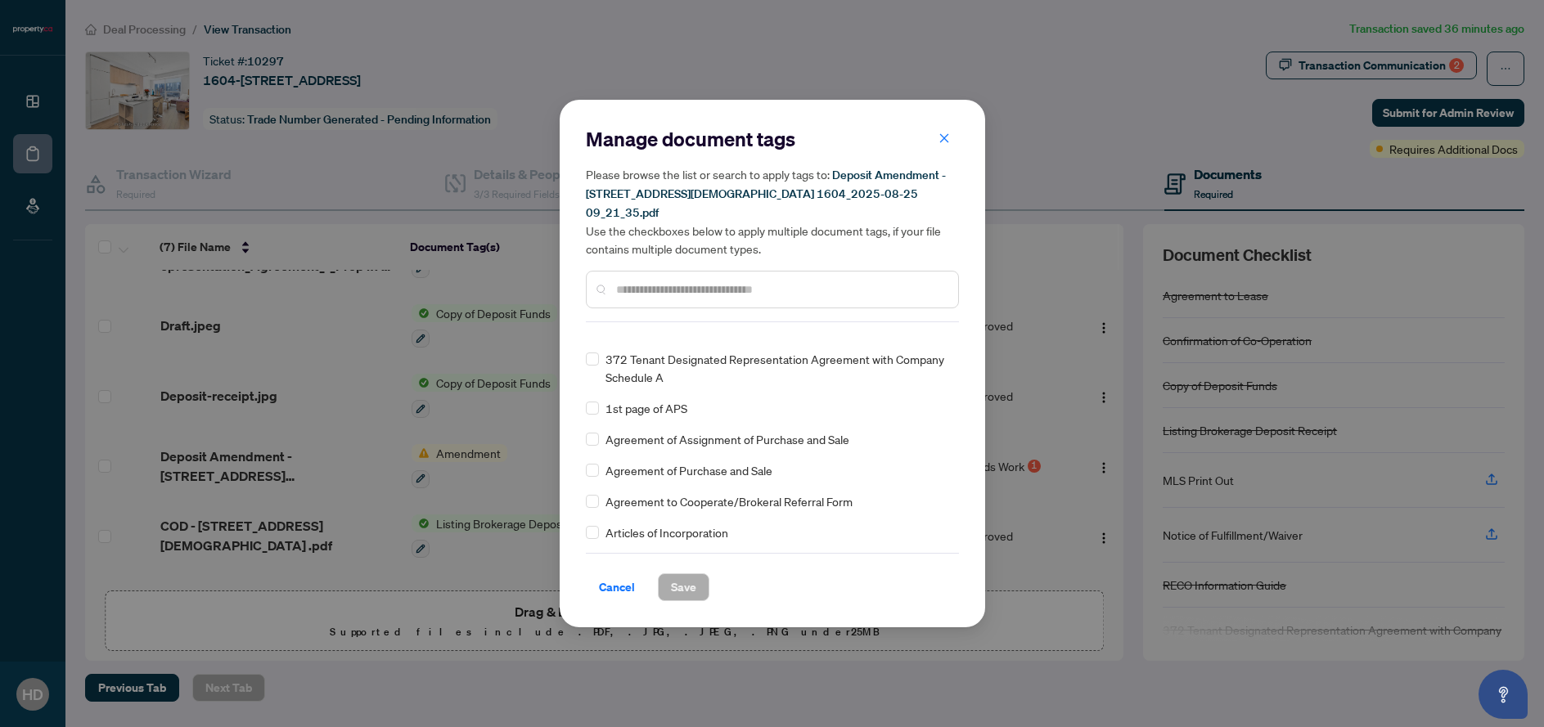
scroll to position [0, 0]
click at [958, 151] on button "button" at bounding box center [944, 138] width 33 height 28
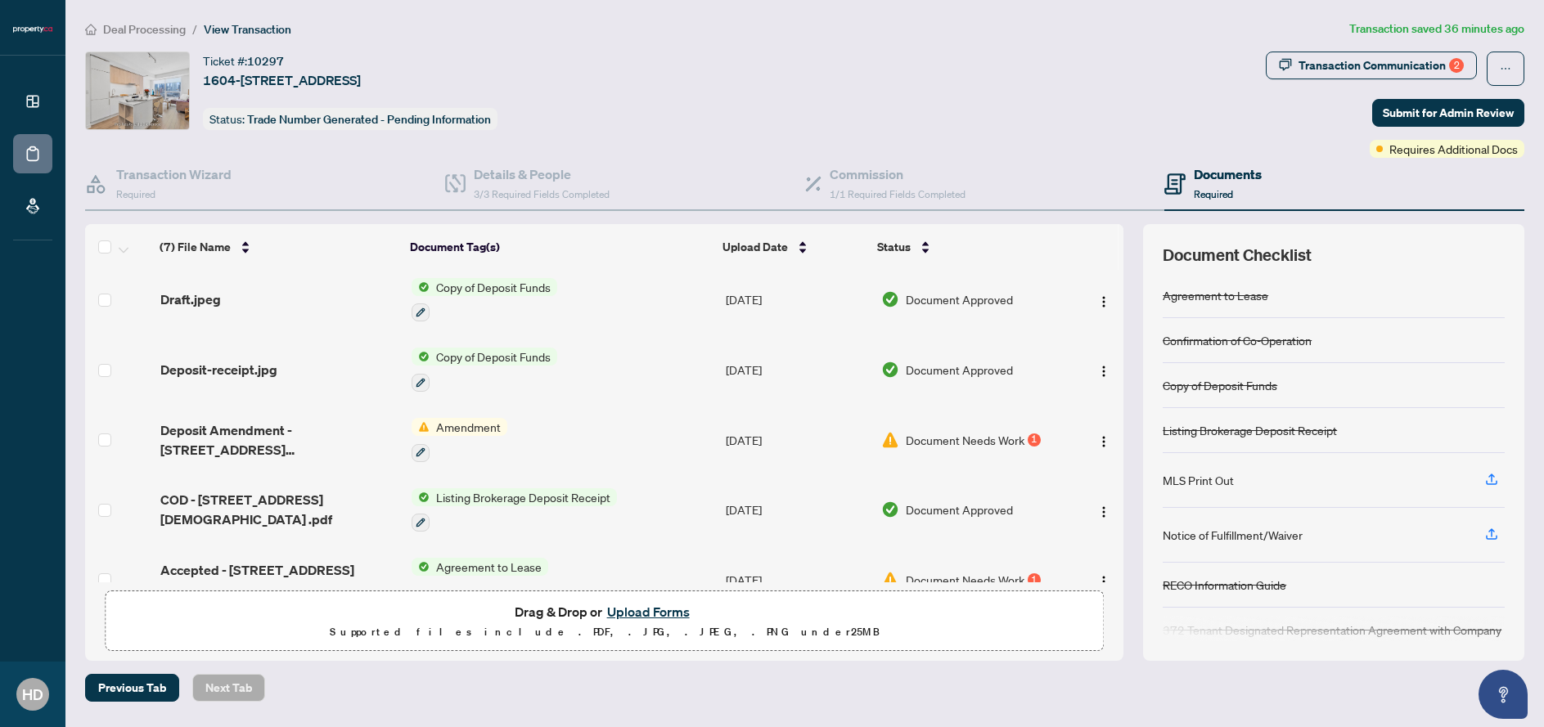
scroll to position [187, 0]
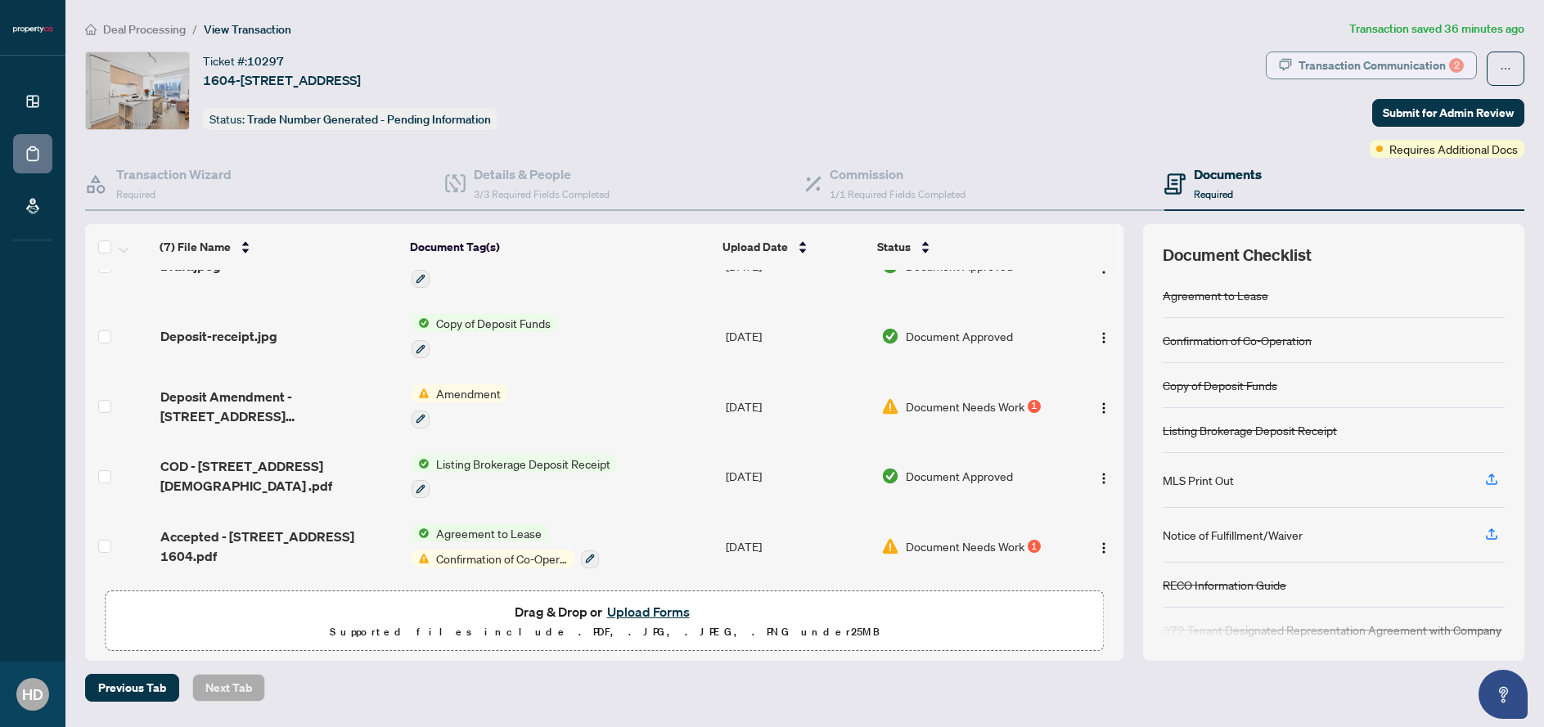
click at [1419, 56] on div "Transaction Communication 2" at bounding box center [1380, 65] width 165 height 26
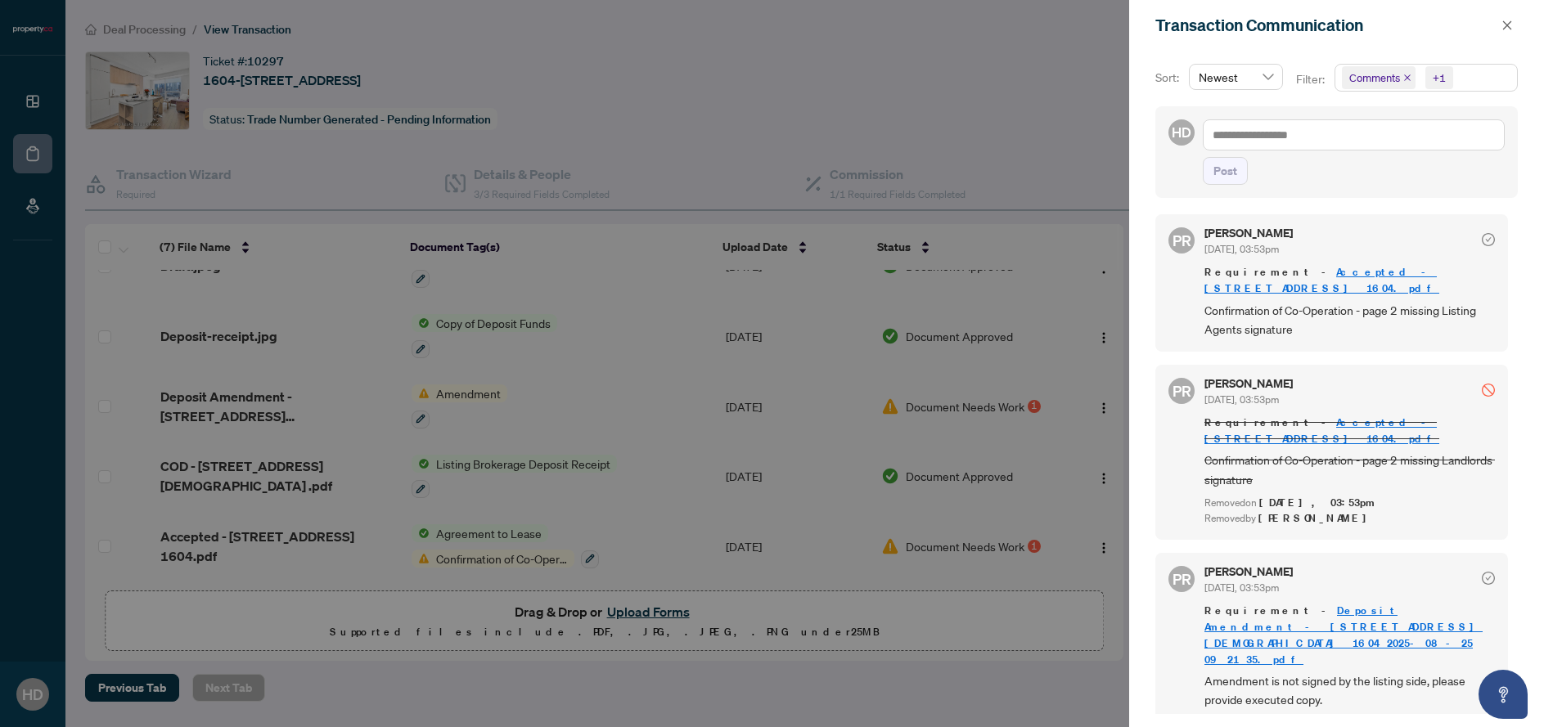
scroll to position [0, 0]
click at [1013, 574] on div at bounding box center [772, 363] width 1544 height 727
click at [648, 608] on div at bounding box center [772, 363] width 1544 height 727
click at [651, 614] on div at bounding box center [772, 363] width 1544 height 727
click at [1513, 23] on button "button" at bounding box center [1506, 26] width 21 height 20
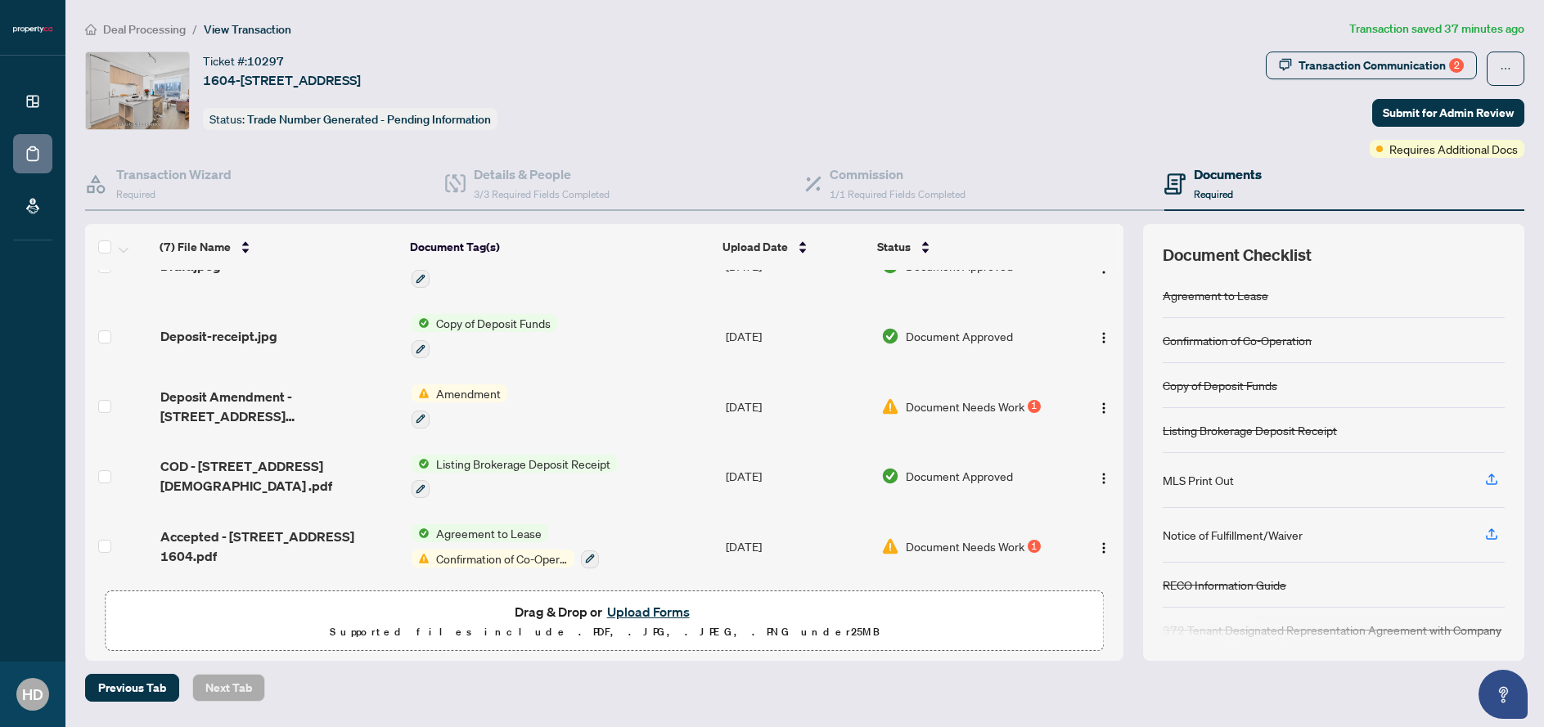
click at [659, 619] on button "Upload Forms" at bounding box center [648, 611] width 92 height 21
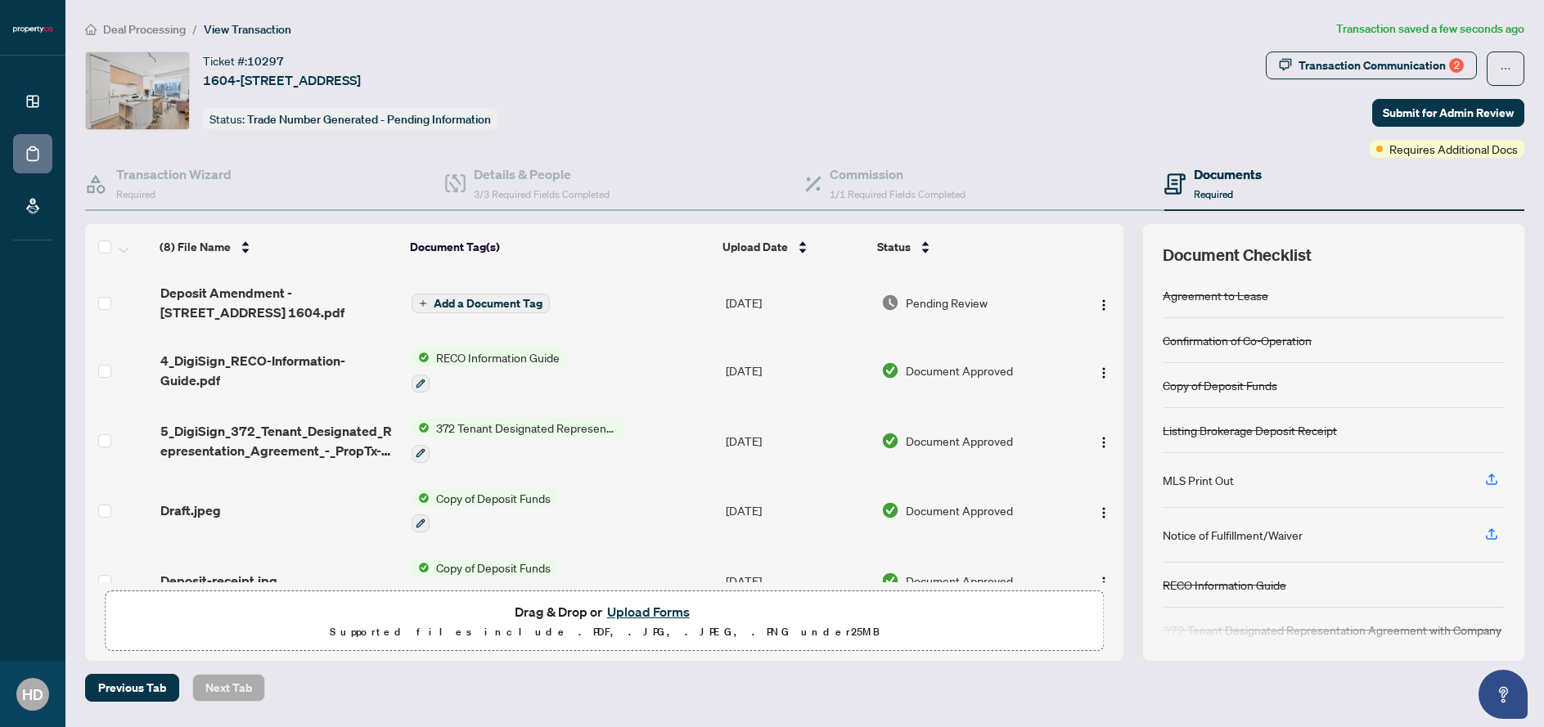
click at [495, 300] on span "Add a Document Tag" at bounding box center [488, 303] width 109 height 11
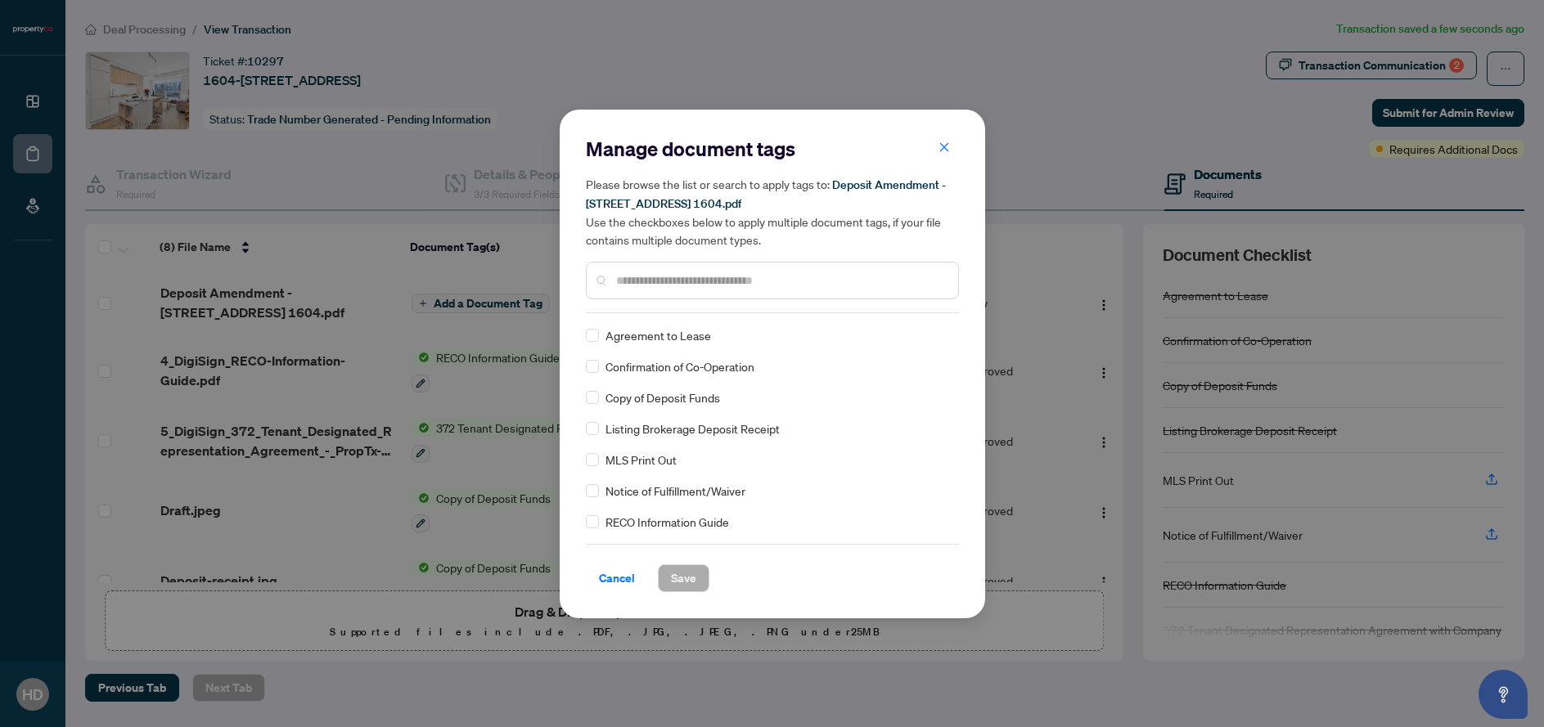
click at [649, 285] on input "text" at bounding box center [780, 281] width 329 height 18
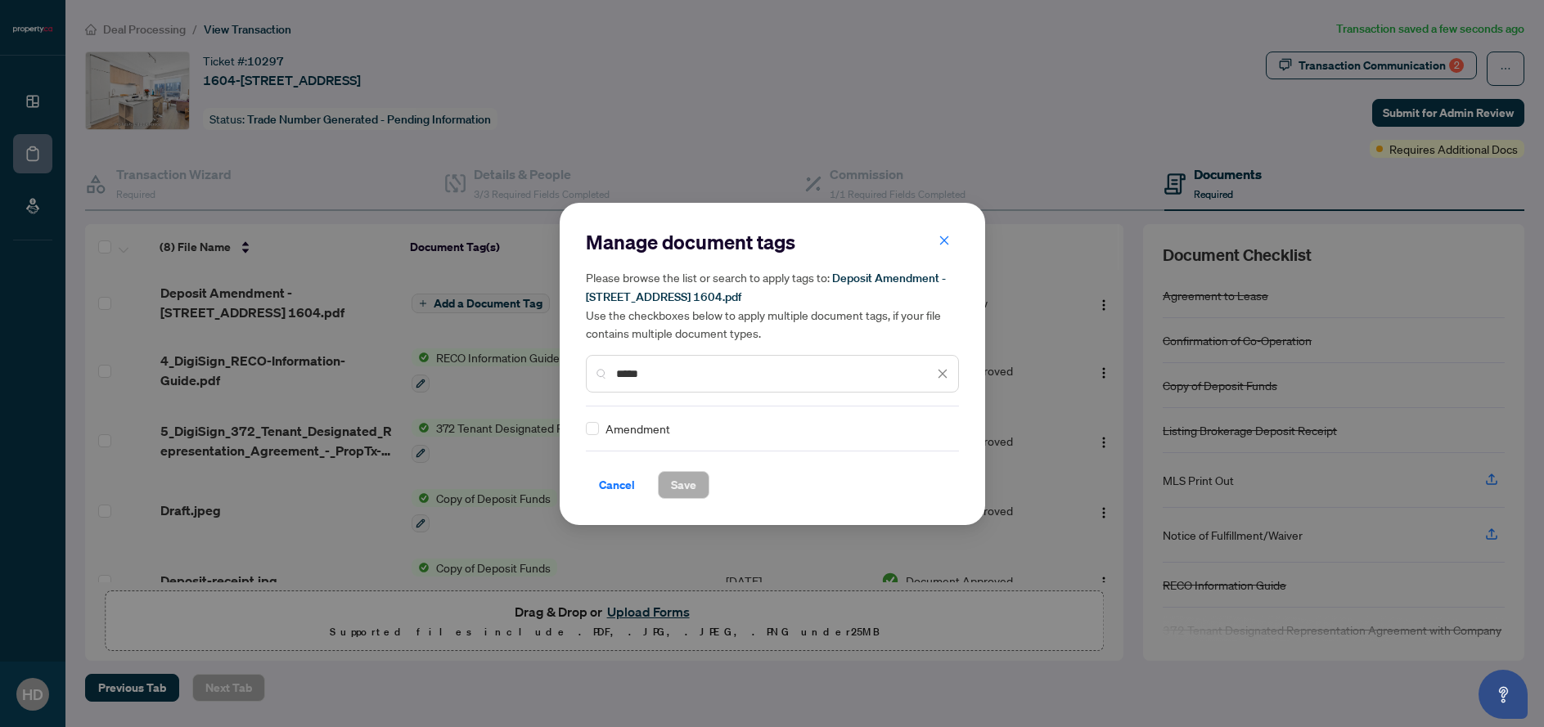
type input "*****"
click at [684, 426] on div "Amendment" at bounding box center [767, 429] width 363 height 18
click at [630, 434] on span "Amendment" at bounding box center [637, 429] width 65 height 18
click at [593, 432] on span at bounding box center [592, 428] width 13 height 13
click at [668, 488] on button "Save" at bounding box center [684, 485] width 52 height 28
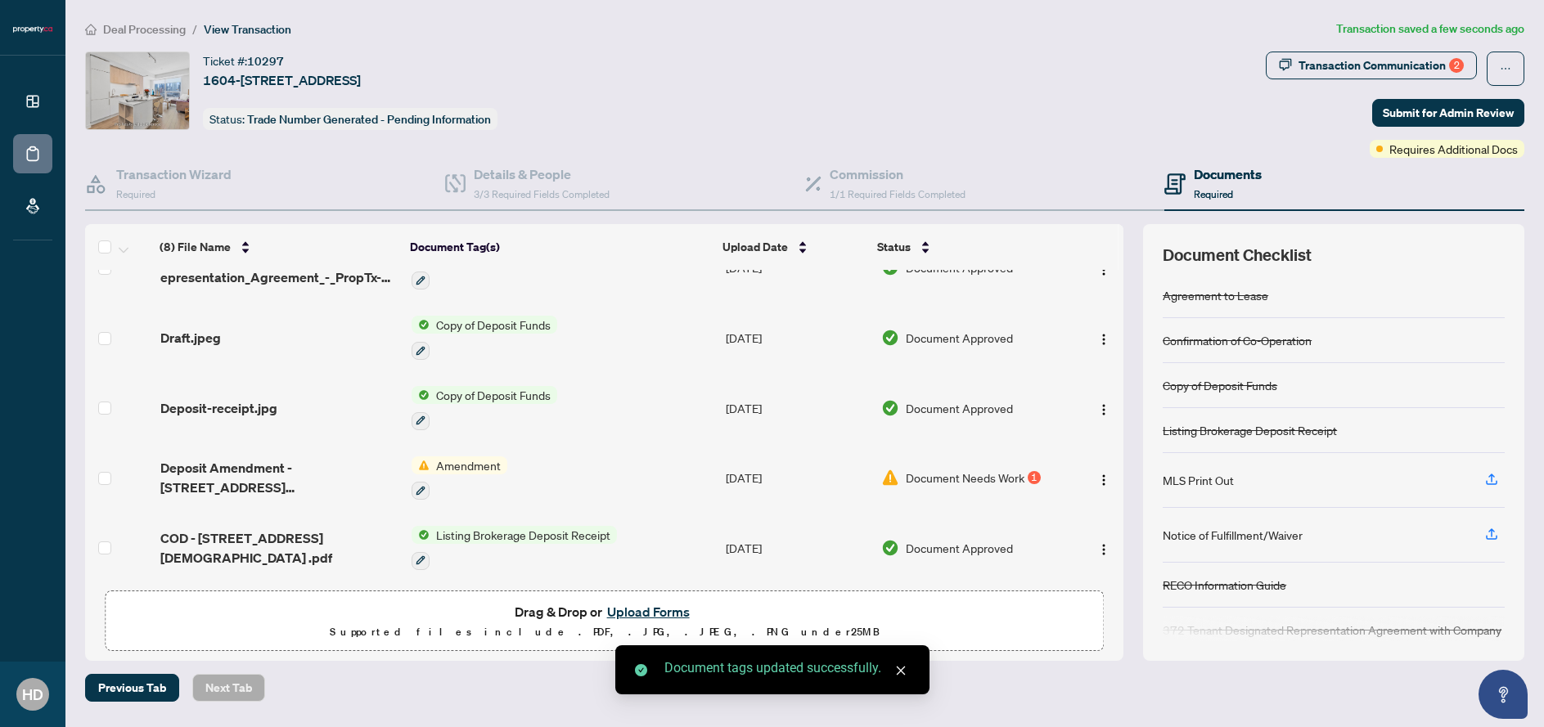
scroll to position [257, 0]
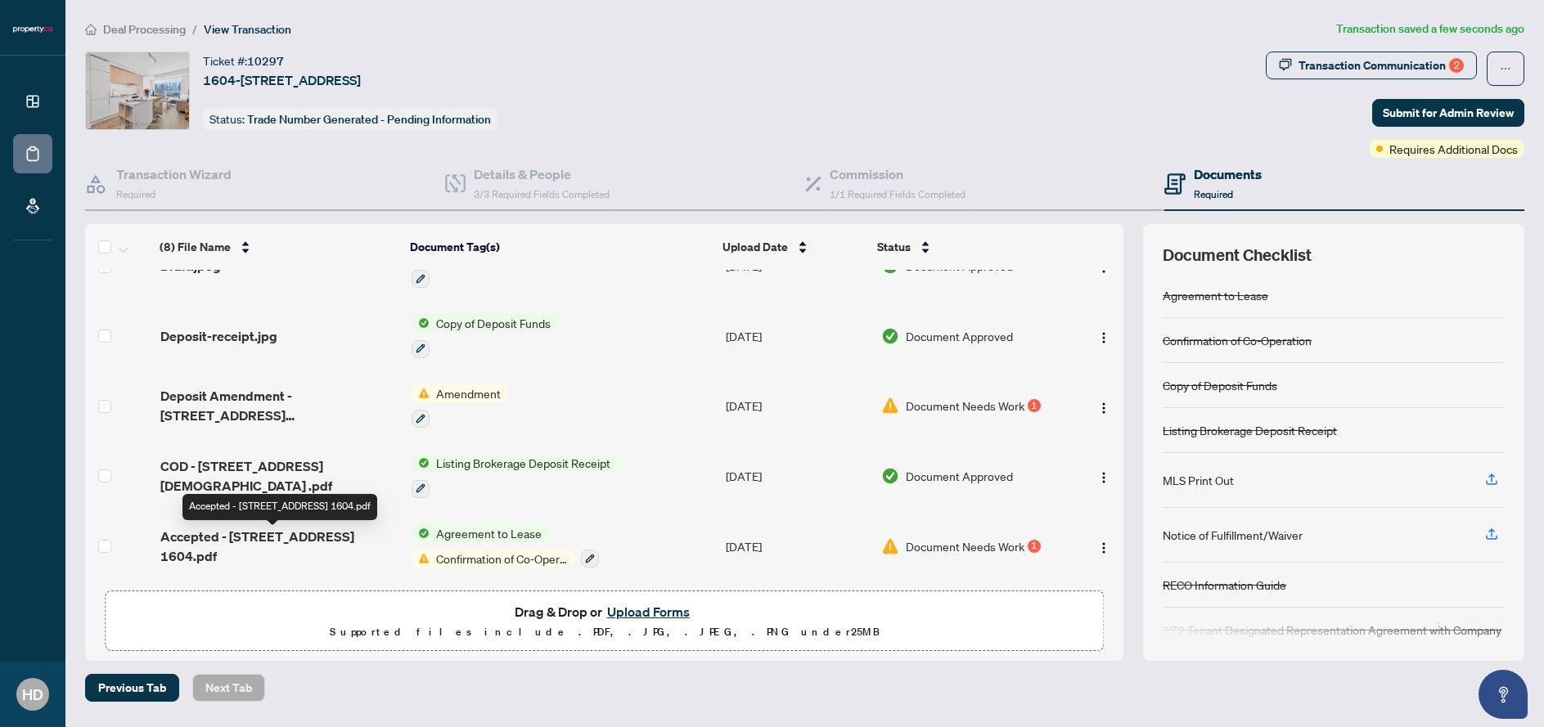
click at [350, 540] on span "Accepted - [STREET_ADDRESS] 1604.pdf" at bounding box center [279, 546] width 238 height 39
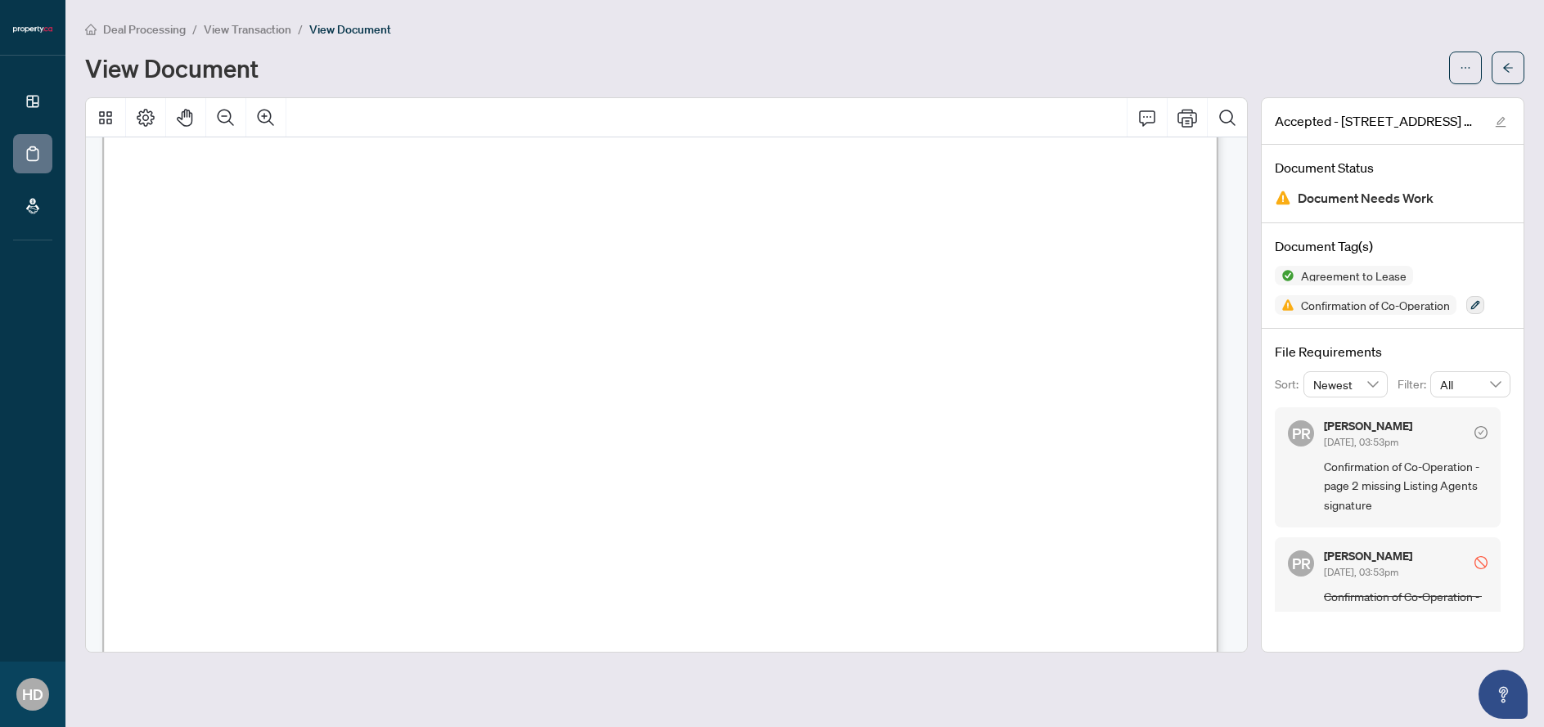
scroll to position [15068, 0]
click at [271, 29] on span "View Transaction" at bounding box center [248, 29] width 88 height 15
